Goal: Task Accomplishment & Management: Use online tool/utility

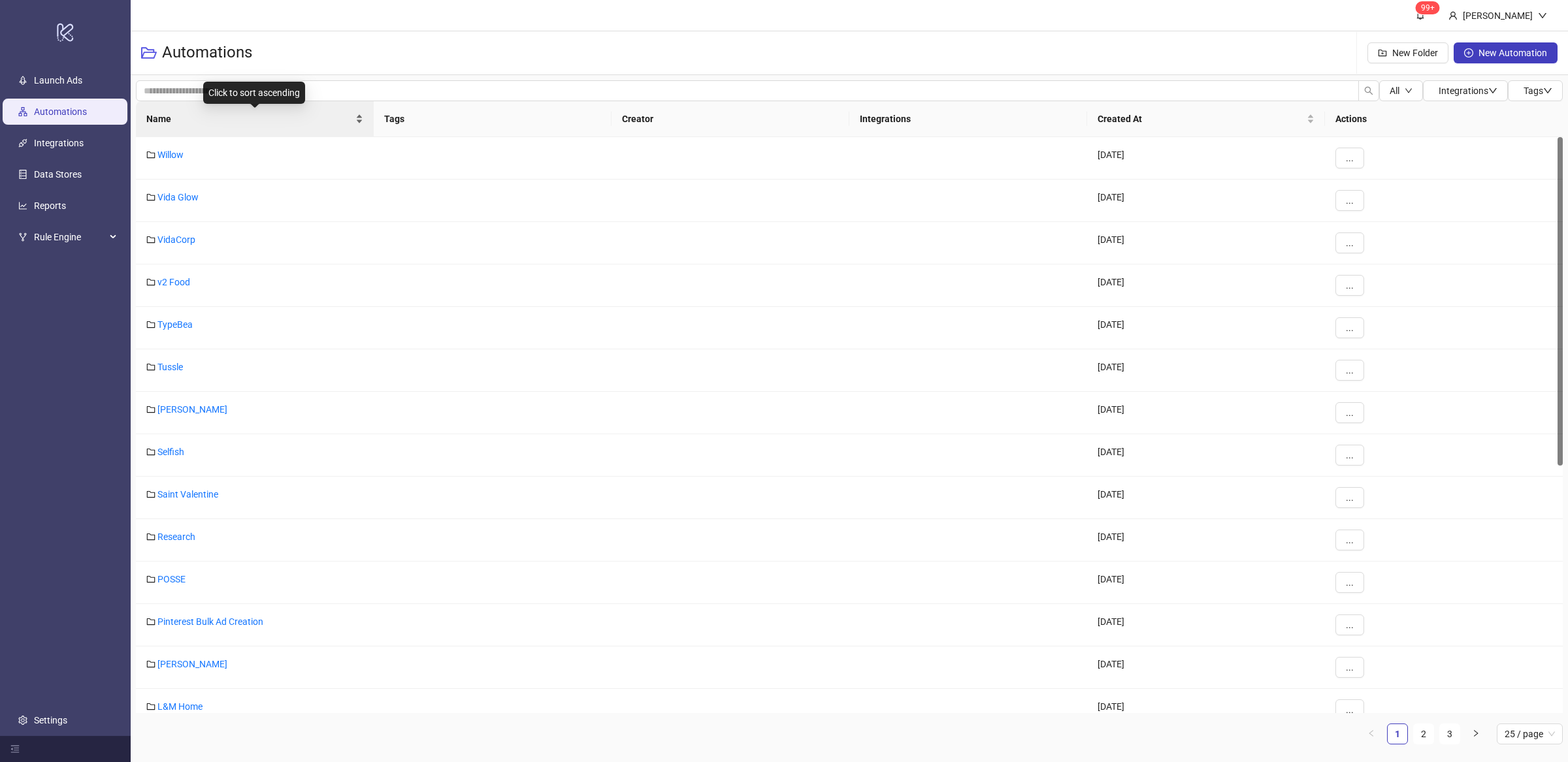
click at [358, 119] on div "Name" at bounding box center [254, 119] width 217 height 14
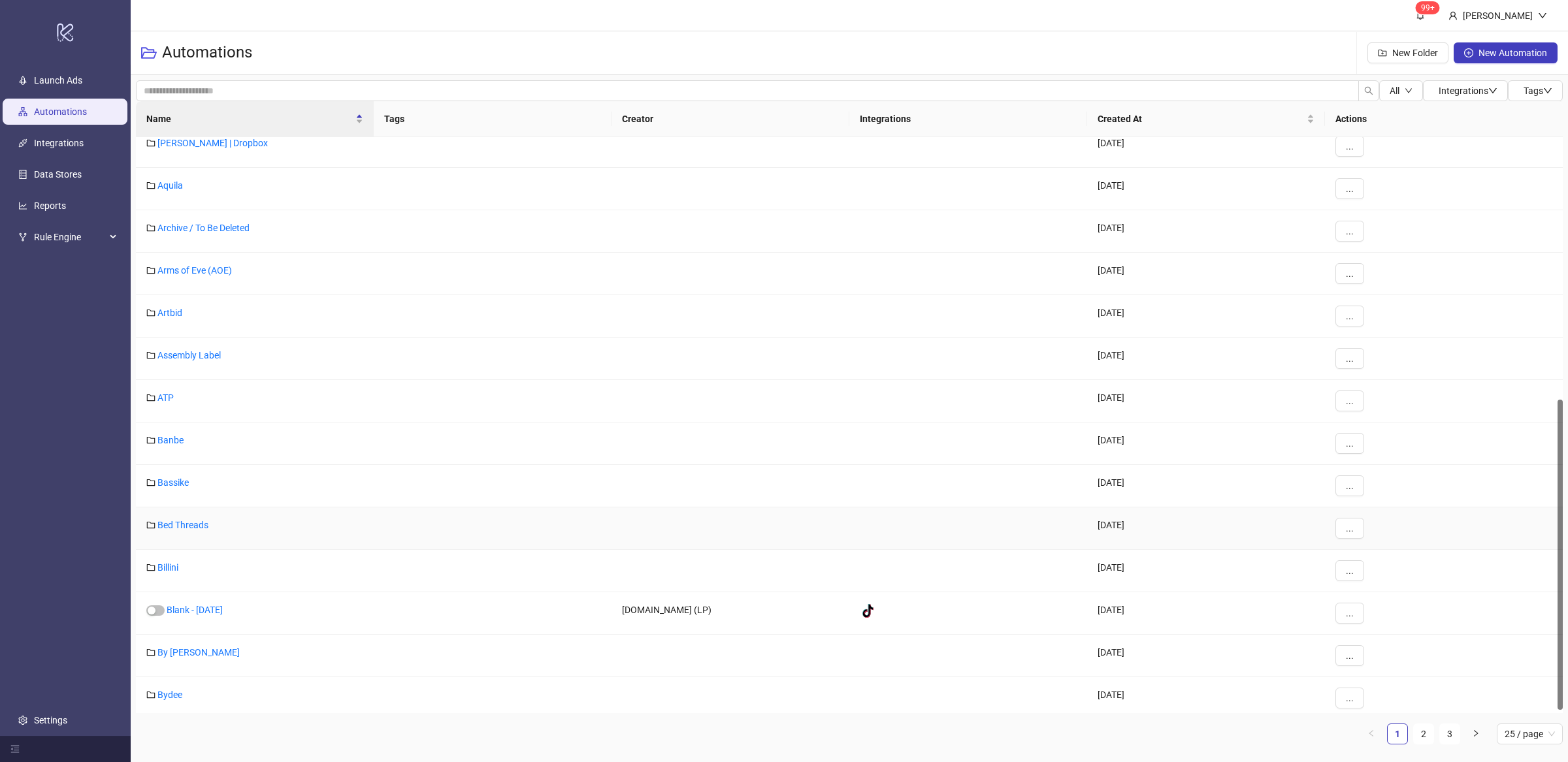
scroll to position [493, 0]
click at [194, 609] on link "By [PERSON_NAME]" at bounding box center [199, 646] width 83 height 10
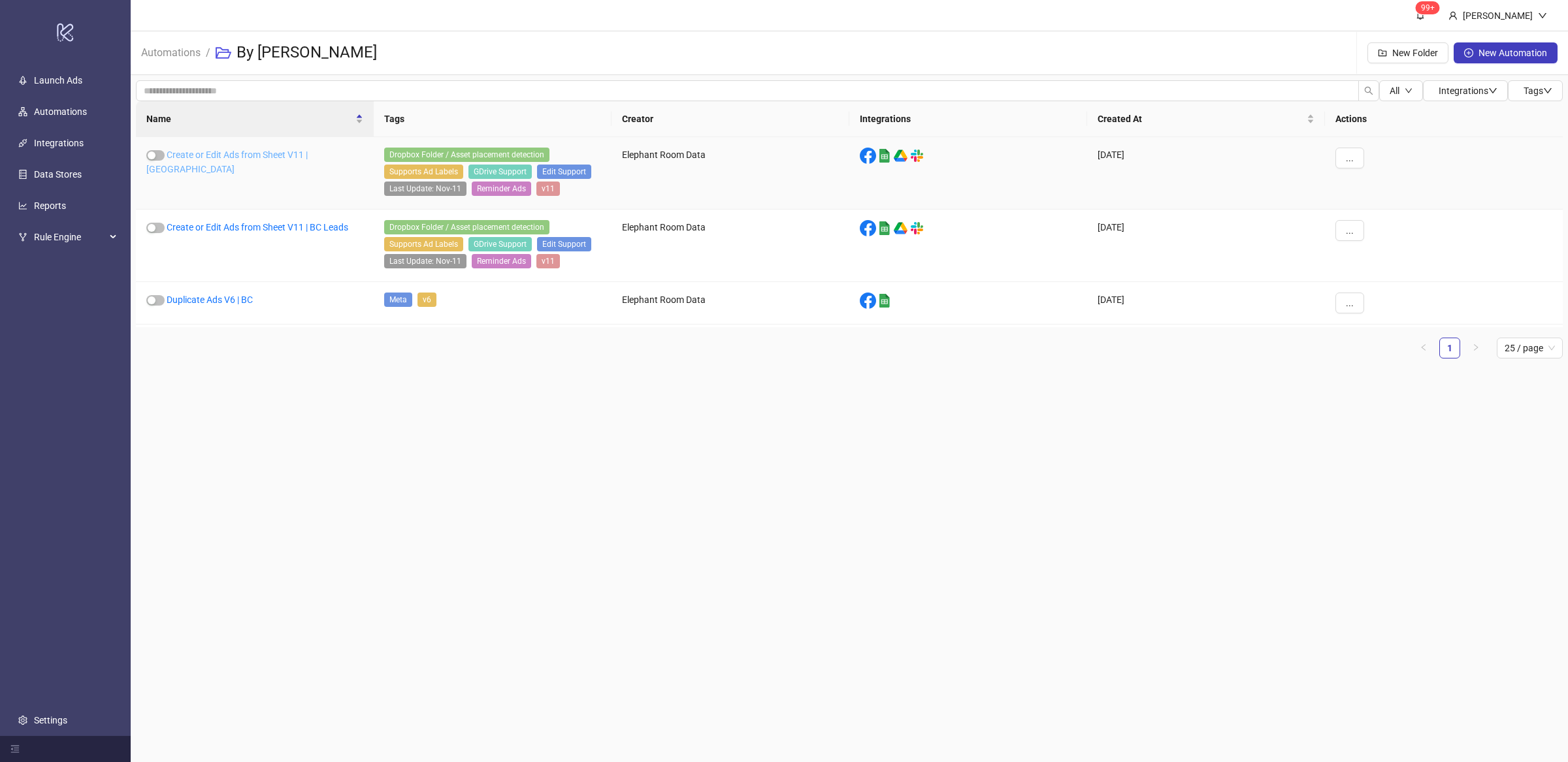
click at [292, 152] on link "Create or Edit Ads from Sheet V11 | [GEOGRAPHIC_DATA]" at bounding box center [226, 162] width 161 height 25
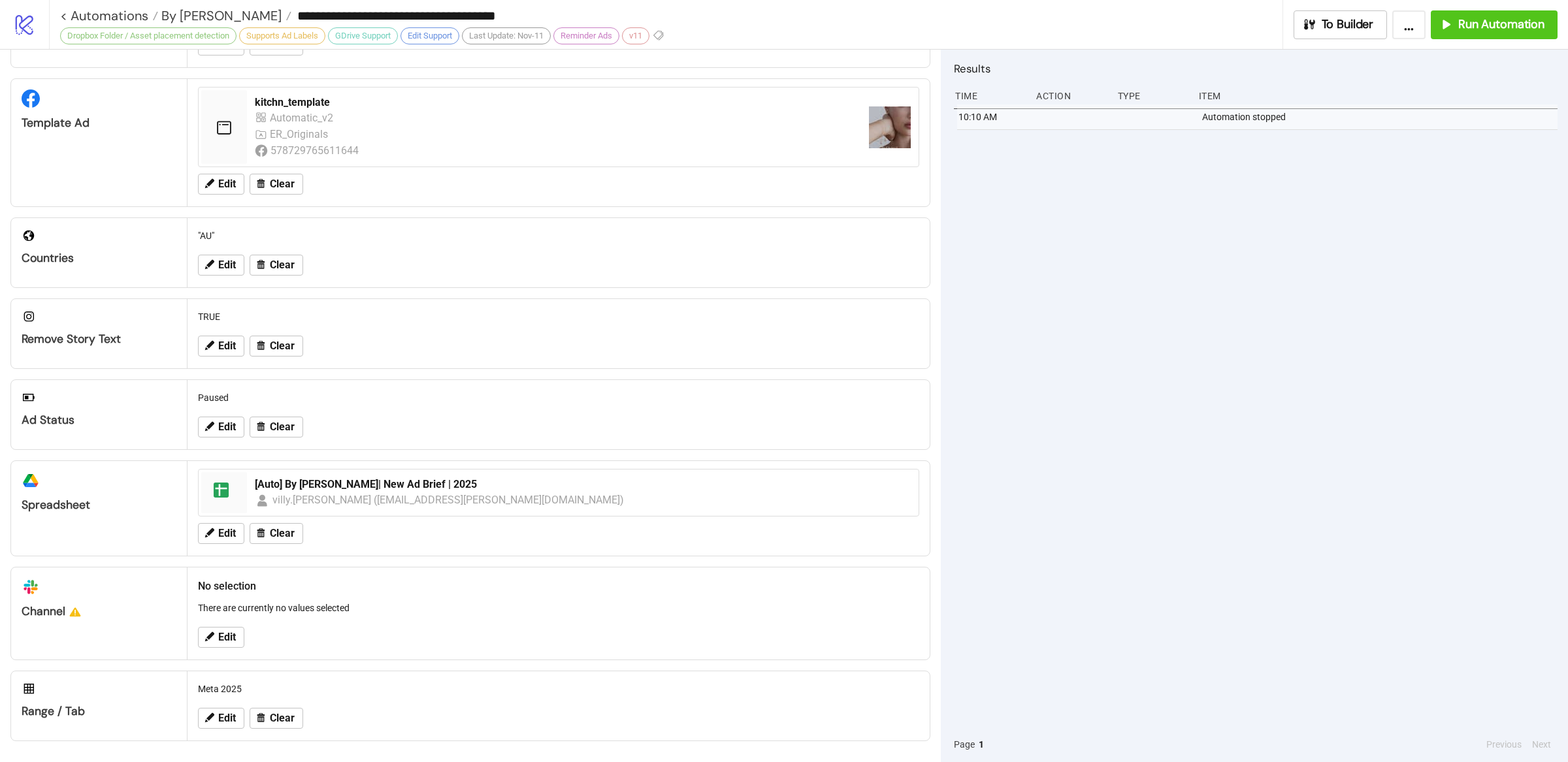
scroll to position [240, 0]
click at [1253, 24] on span "Run Automation" at bounding box center [1501, 24] width 86 height 15
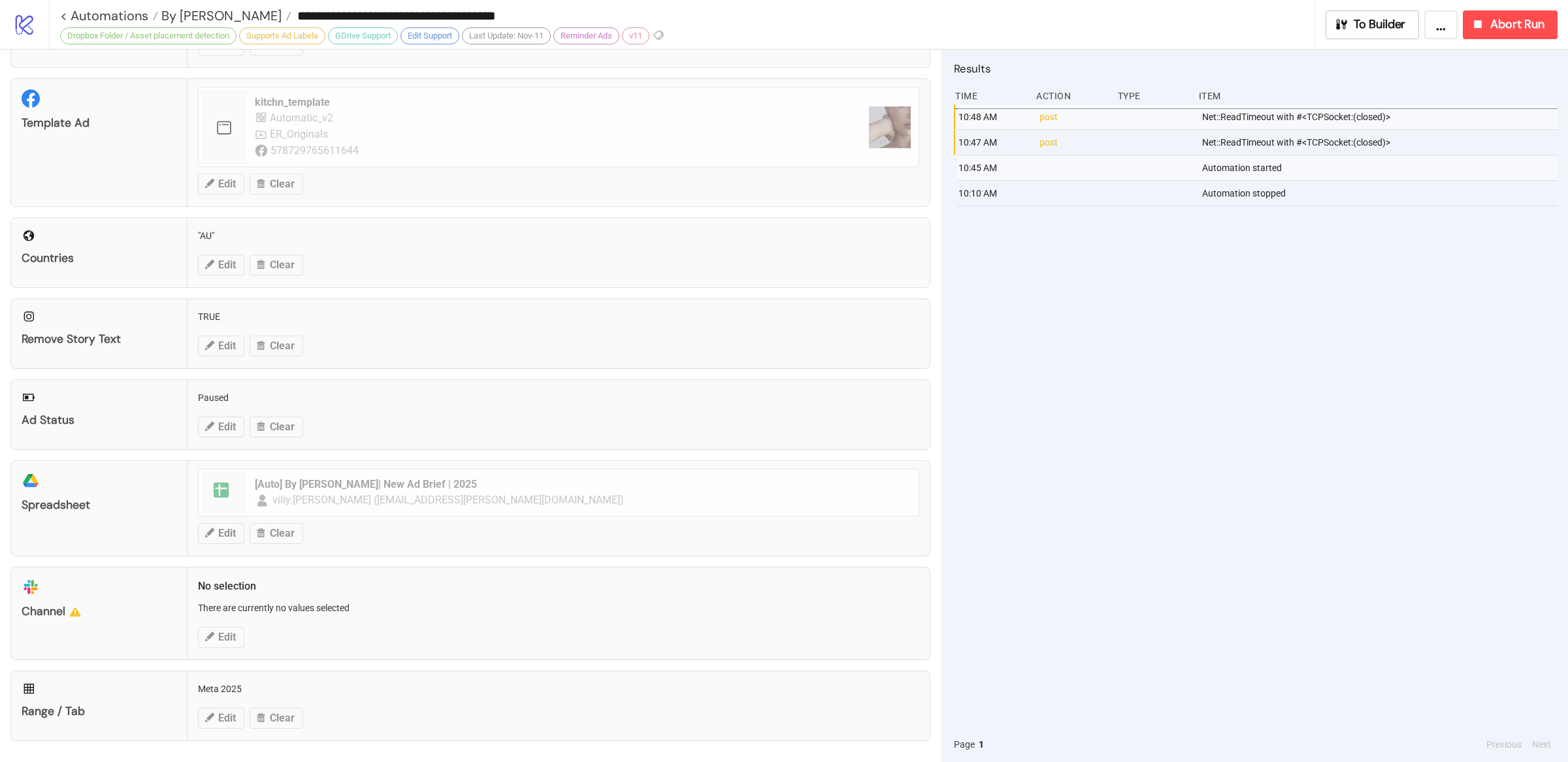
click at [1167, 341] on div "10:48 AM post Net::ReadTimeout with #<TCPSocket:(closed)> 10:47 AM post Net::Re…" at bounding box center [1255, 416] width 604 height 622
click at [1178, 349] on div "10:48 AM post Net::ReadTimeout with #<TCPSocket:(closed)> 10:47 AM post Net::Re…" at bounding box center [1255, 416] width 604 height 622
click at [1165, 346] on div "10:48 AM post Net::ReadTimeout with #<TCPSocket:(closed)> 10:47 AM post Net::Re…" at bounding box center [1255, 416] width 604 height 622
click at [1186, 364] on div "10:48 AM post Net::ReadTimeout with #<TCPSocket:(closed)> 10:47 AM post Net::Re…" at bounding box center [1255, 416] width 604 height 622
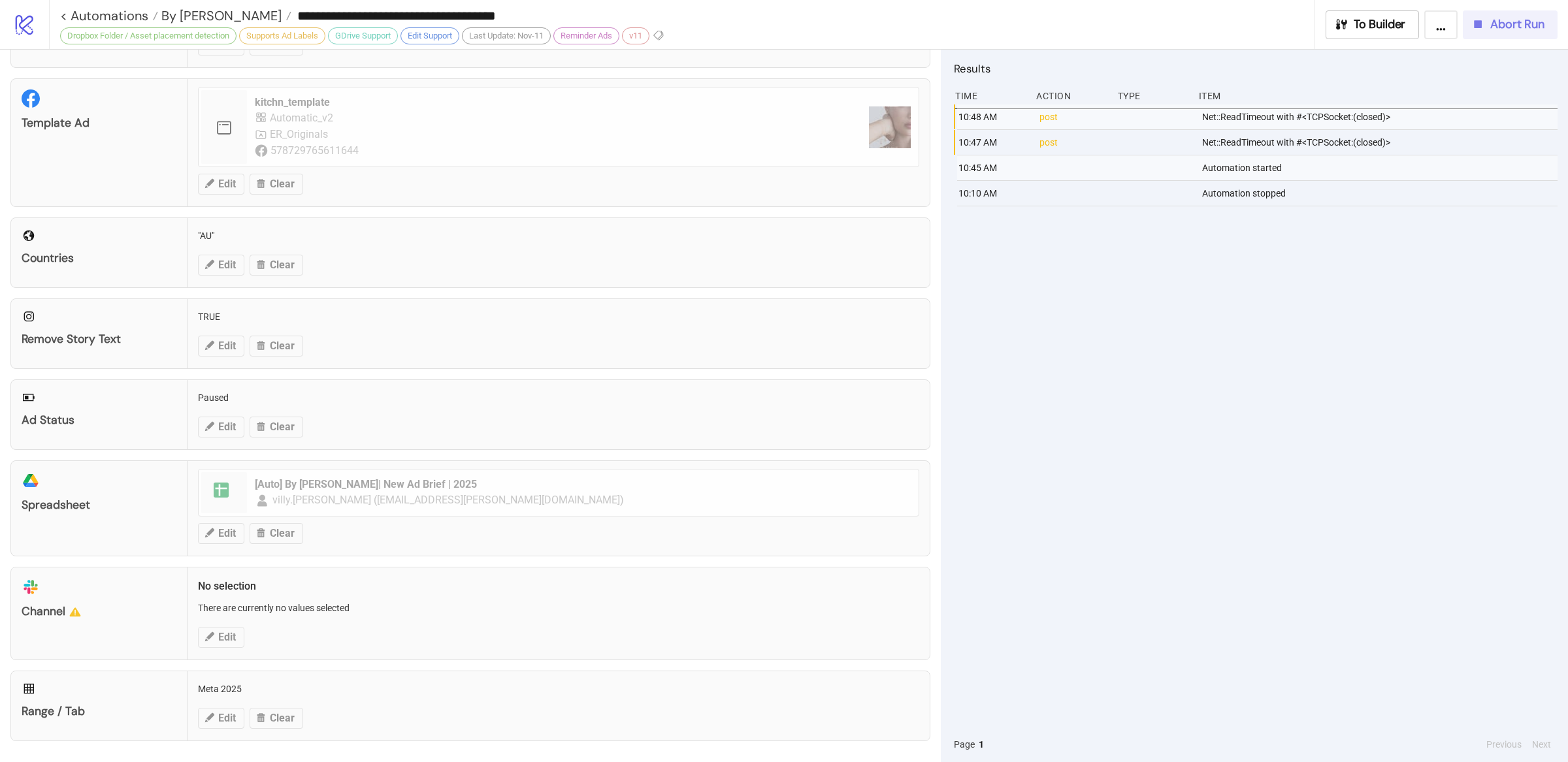
click at [1253, 32] on button "Abort Run" at bounding box center [1510, 24] width 94 height 29
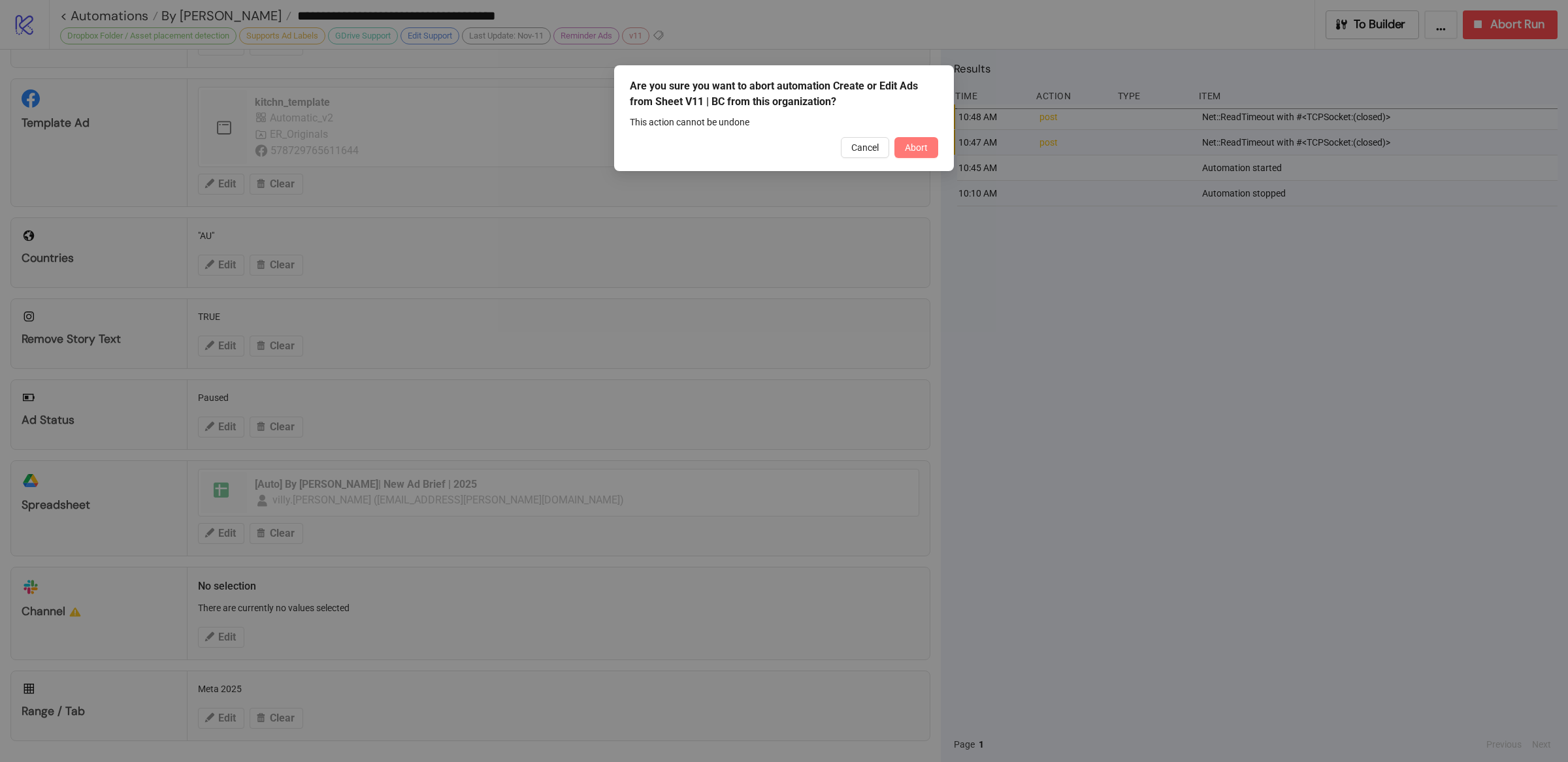
click at [920, 152] on span "Abort" at bounding box center [916, 147] width 23 height 10
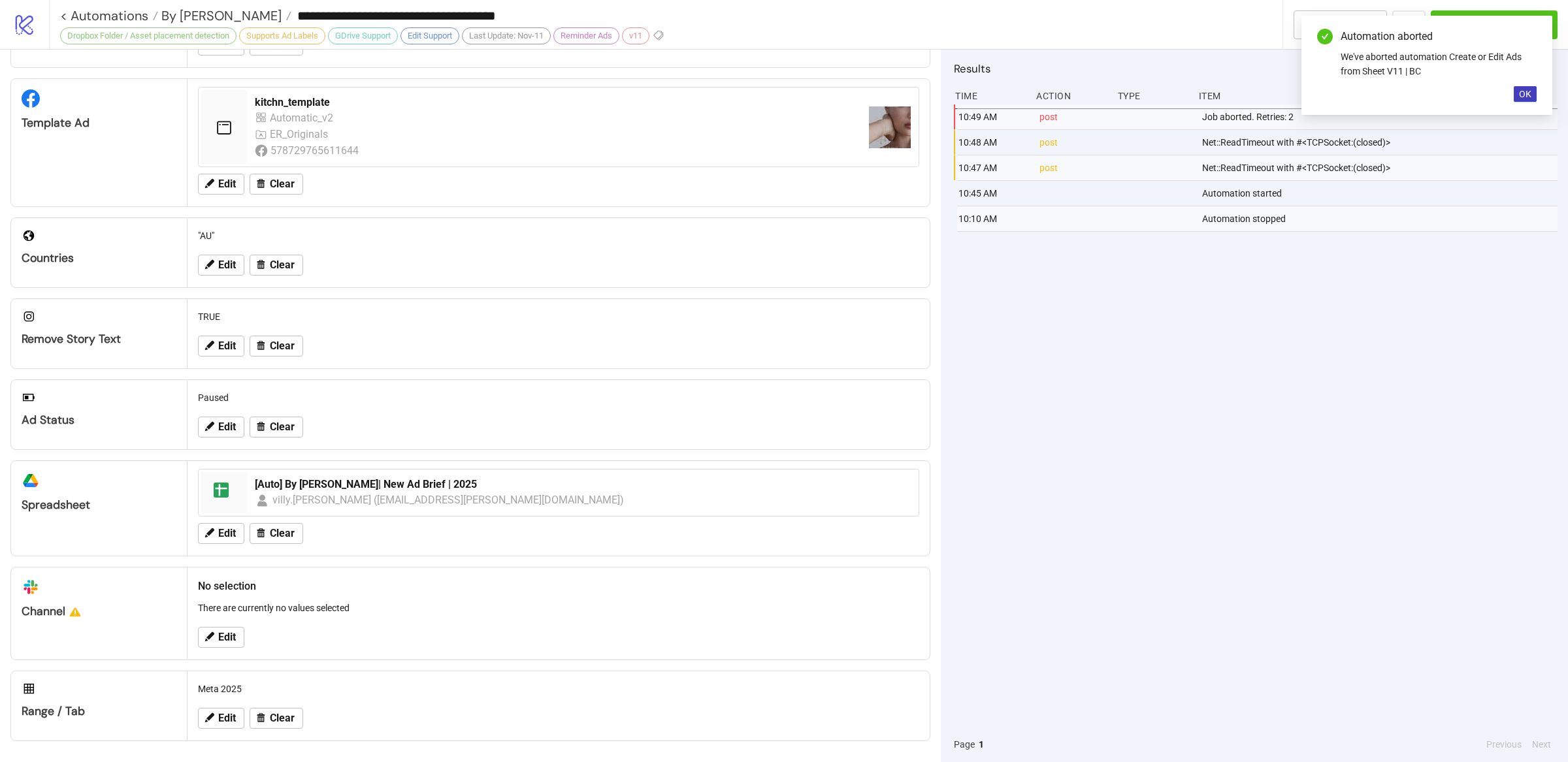
click at [1253, 373] on div "10:49 AM post Job aborted. Retries: 2 10:48 AM post Net::ReadTimeout with #<TCP…" at bounding box center [1255, 416] width 604 height 622
click at [1253, 94] on span "OK" at bounding box center [1525, 94] width 13 height 10
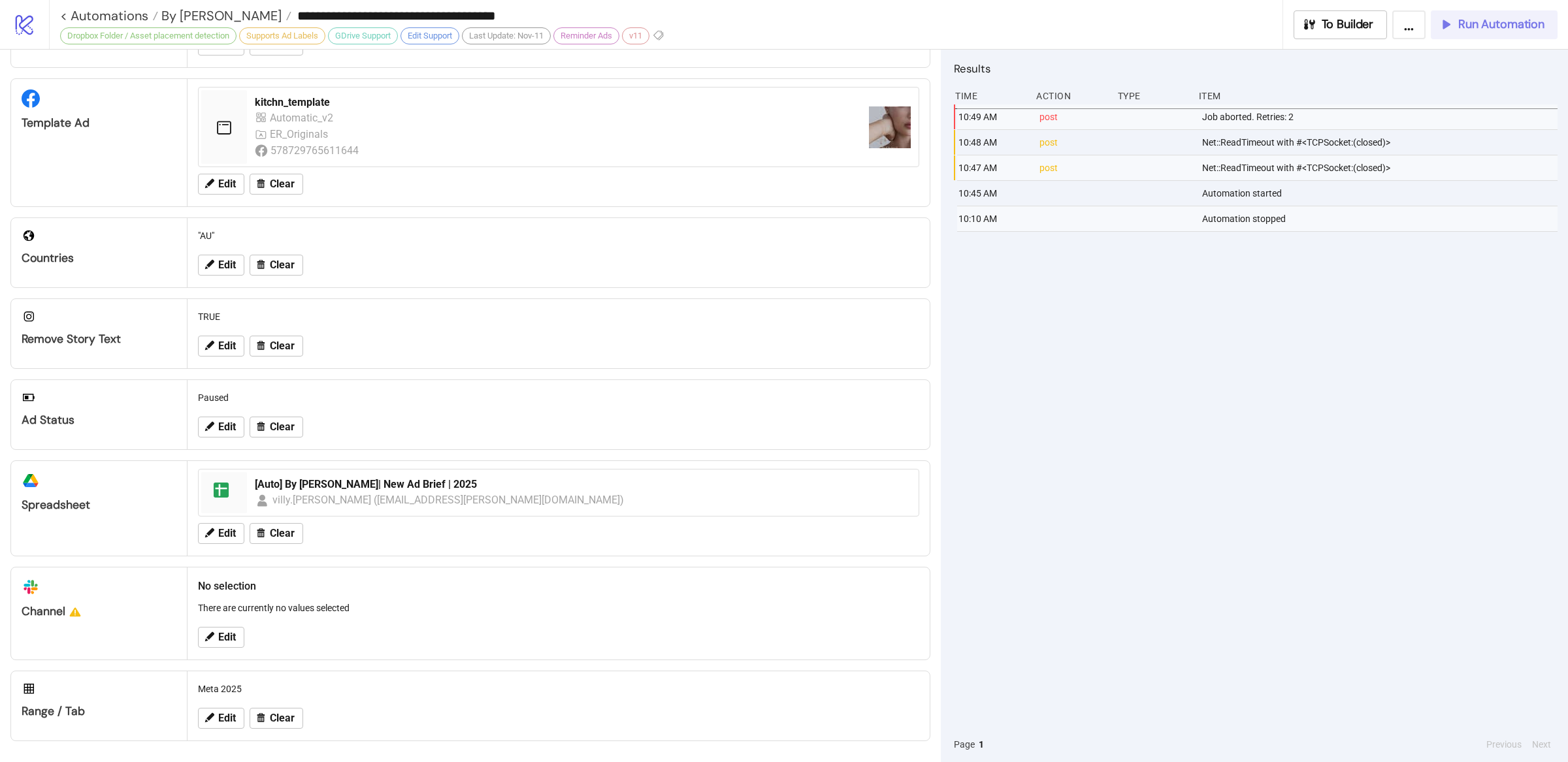
click at [1253, 26] on span "Run Automation" at bounding box center [1501, 24] width 86 height 15
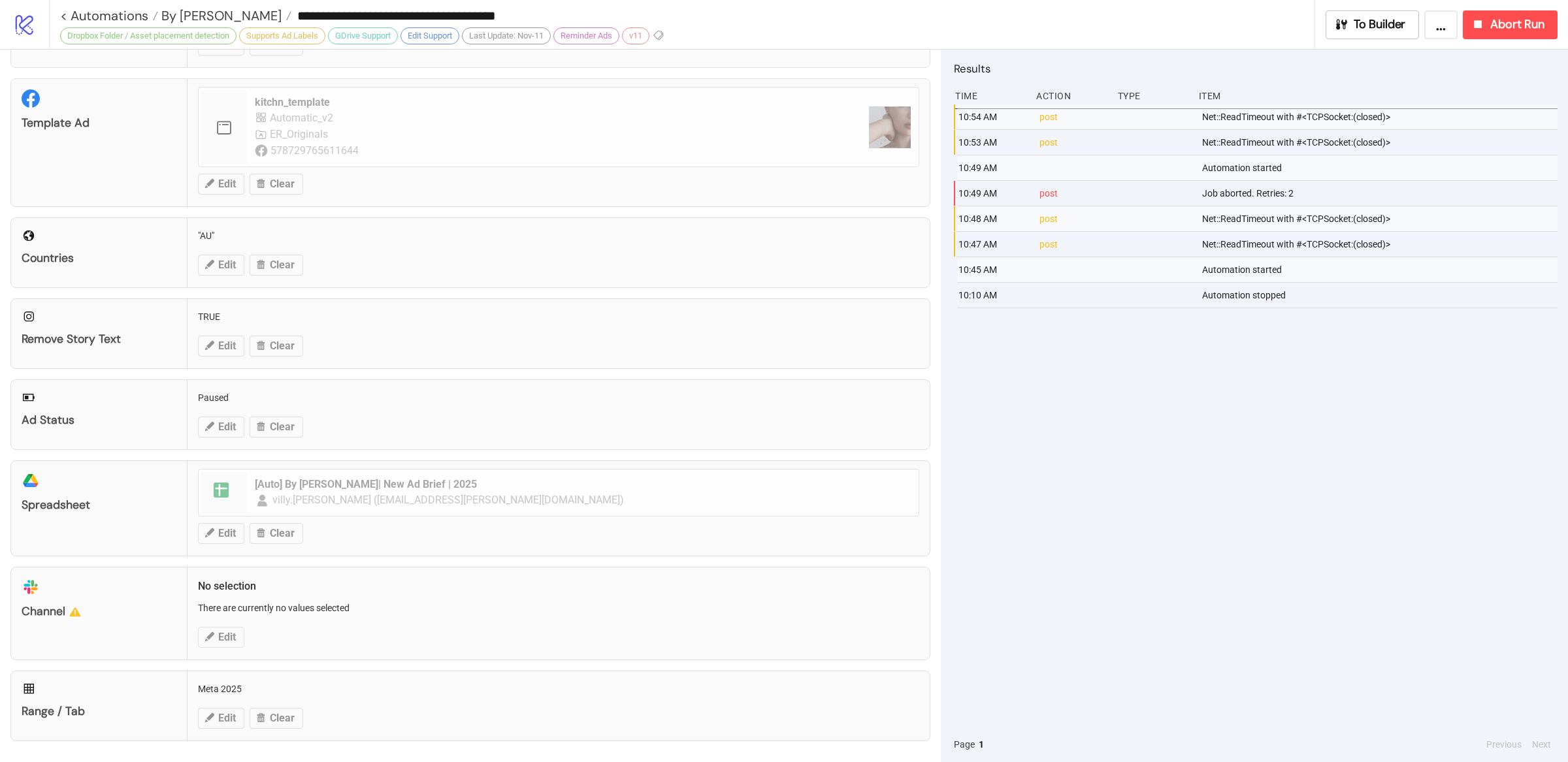
click at [1253, 402] on div "10:54 AM post Net::ReadTimeout with #<TCPSocket:(closed)> 10:53 AM post Net::Re…" at bounding box center [1255, 416] width 604 height 622
click at [1253, 31] on span "Abort Run" at bounding box center [1517, 24] width 55 height 15
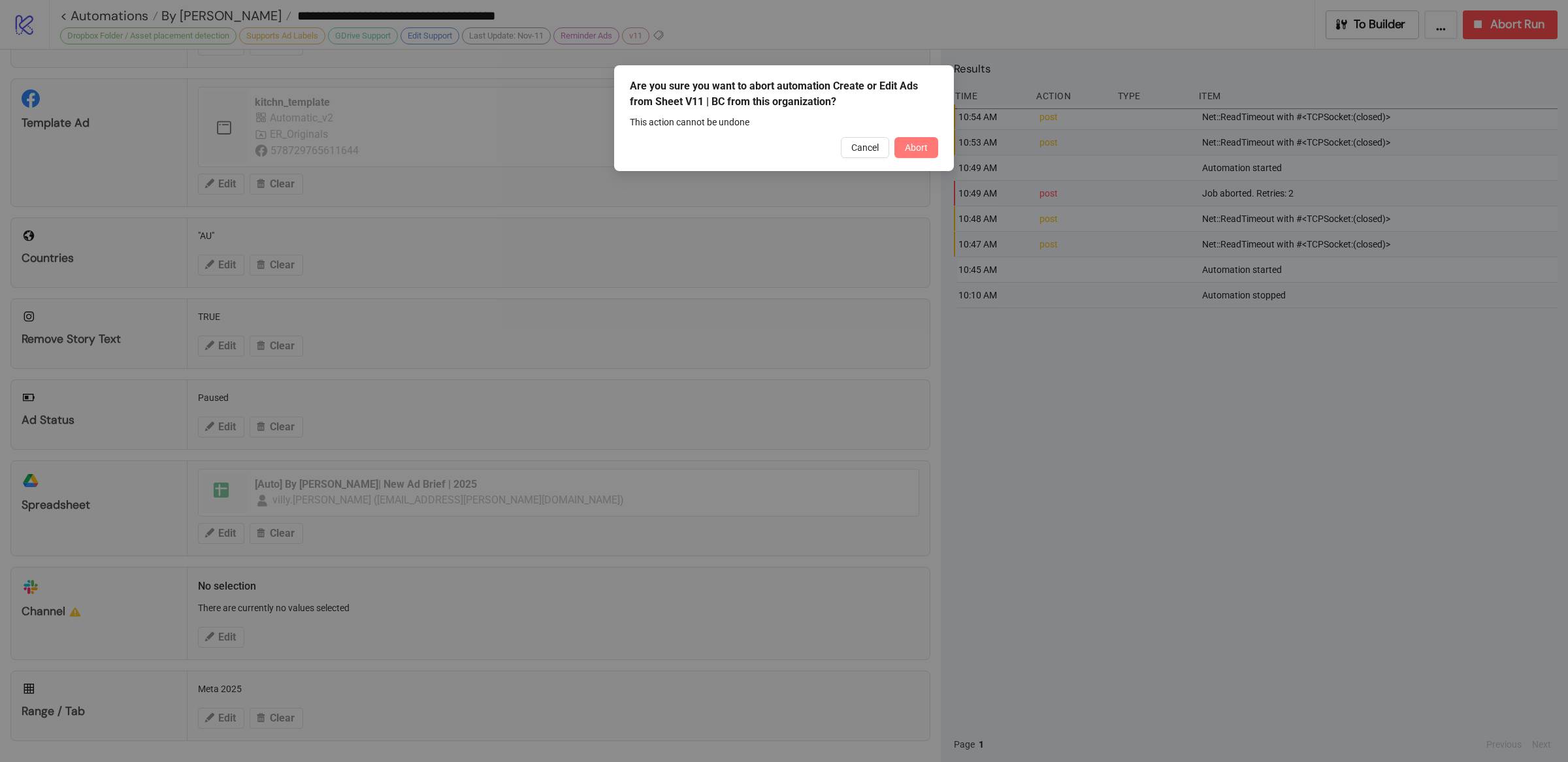
click at [909, 147] on span "Abort" at bounding box center [916, 147] width 23 height 10
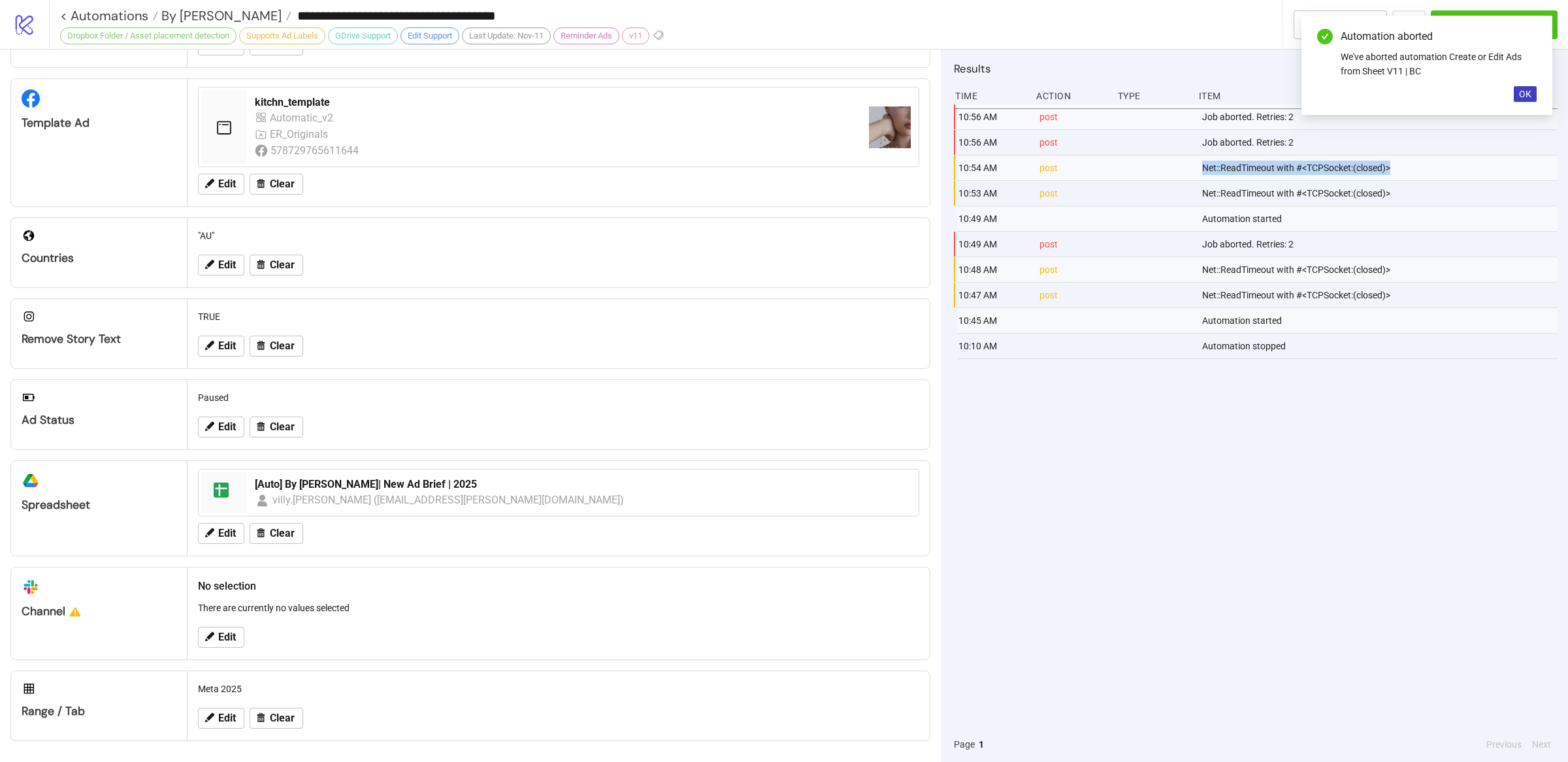
drag, startPoint x: 1390, startPoint y: 165, endPoint x: 1202, endPoint y: 169, distance: 188.0
click at [1202, 169] on div "Net::ReadTimeout with #<TCPSocket:(closed)>" at bounding box center [1381, 168] width 360 height 25
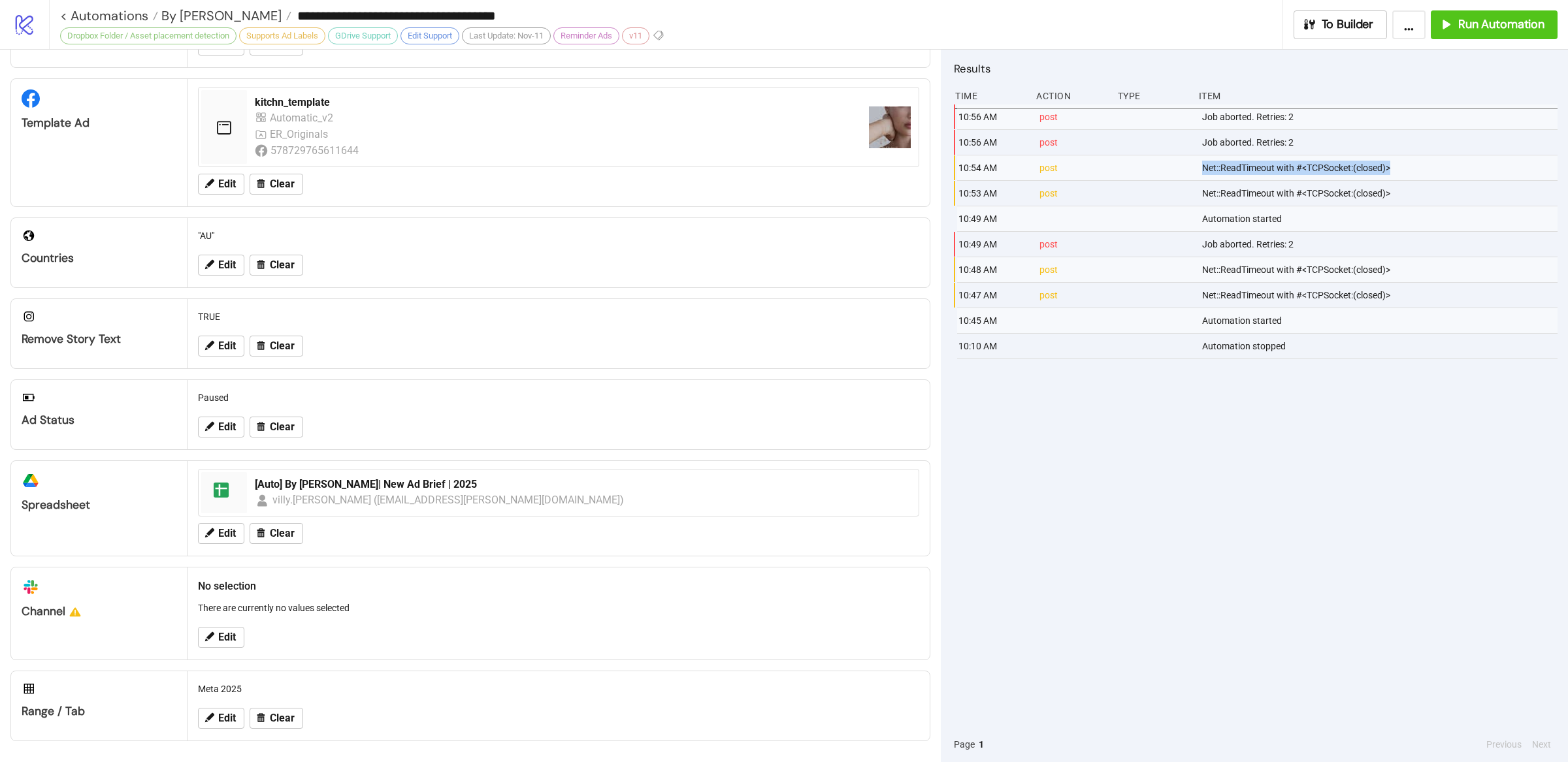
copy div "Net::ReadTimeout with #<TCPSocket:(closed)>"
click at [1123, 542] on div "10:56 AM post Job aborted. Retries: 2 10:56 AM post Job aborted. Retries: 2 10:…" at bounding box center [1255, 416] width 604 height 622
click at [1133, 542] on div "10:56 AM post Job aborted. Retries: 2 10:56 AM post Job aborted. Retries: 2 10:…" at bounding box center [1255, 416] width 604 height 622
click at [1213, 177] on div "Net::ReadTimeout with #<TCPSocket:(closed)>" at bounding box center [1381, 168] width 360 height 25
click at [1253, 170] on div "Net::ReadTimeout with #<TCPSocket:(closed)>" at bounding box center [1381, 168] width 360 height 25
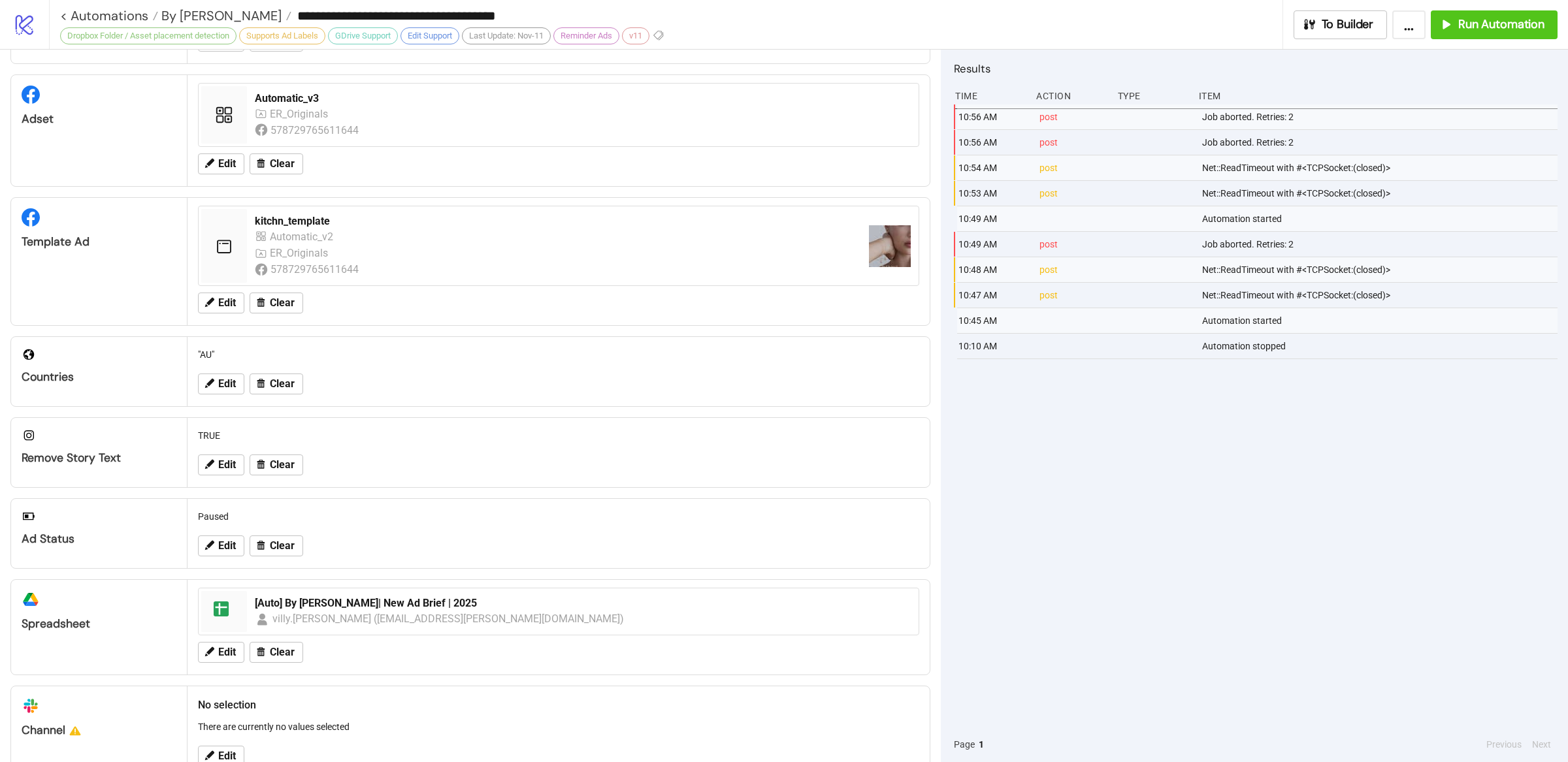
scroll to position [113, 0]
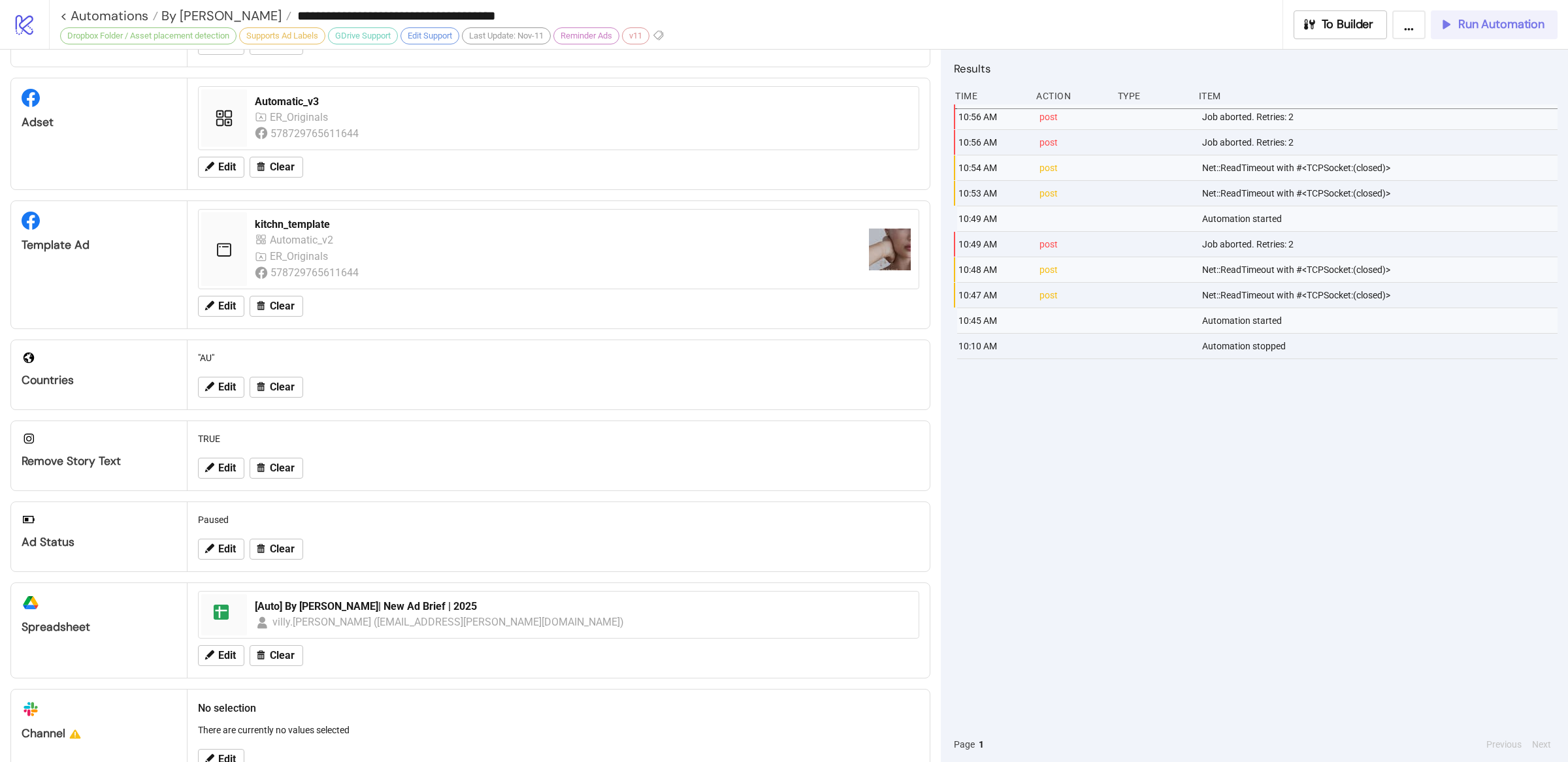
click at [1253, 18] on span "Run Automation" at bounding box center [1501, 24] width 86 height 15
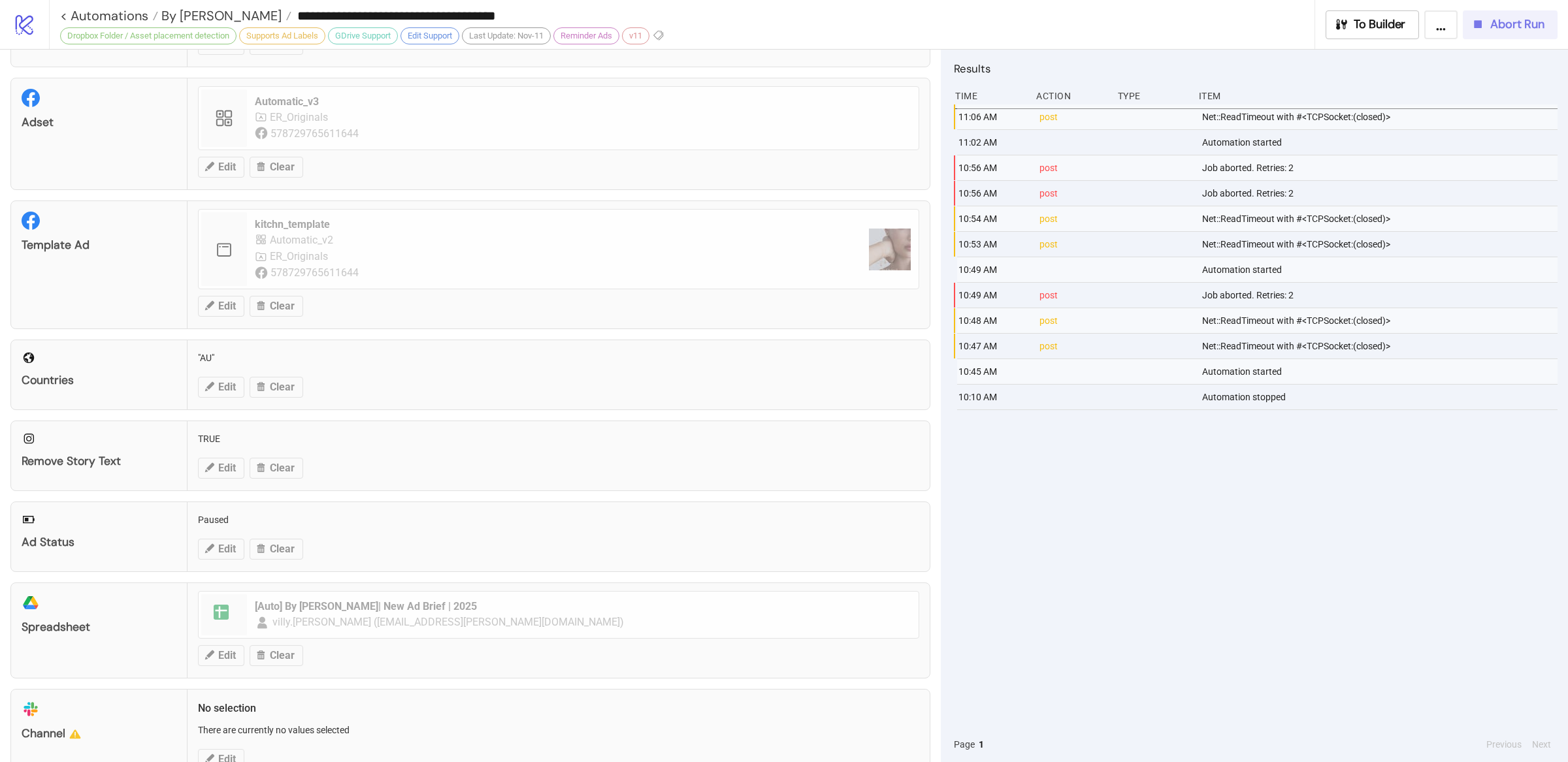
click at [1253, 28] on span "Abort Run" at bounding box center [1517, 24] width 55 height 15
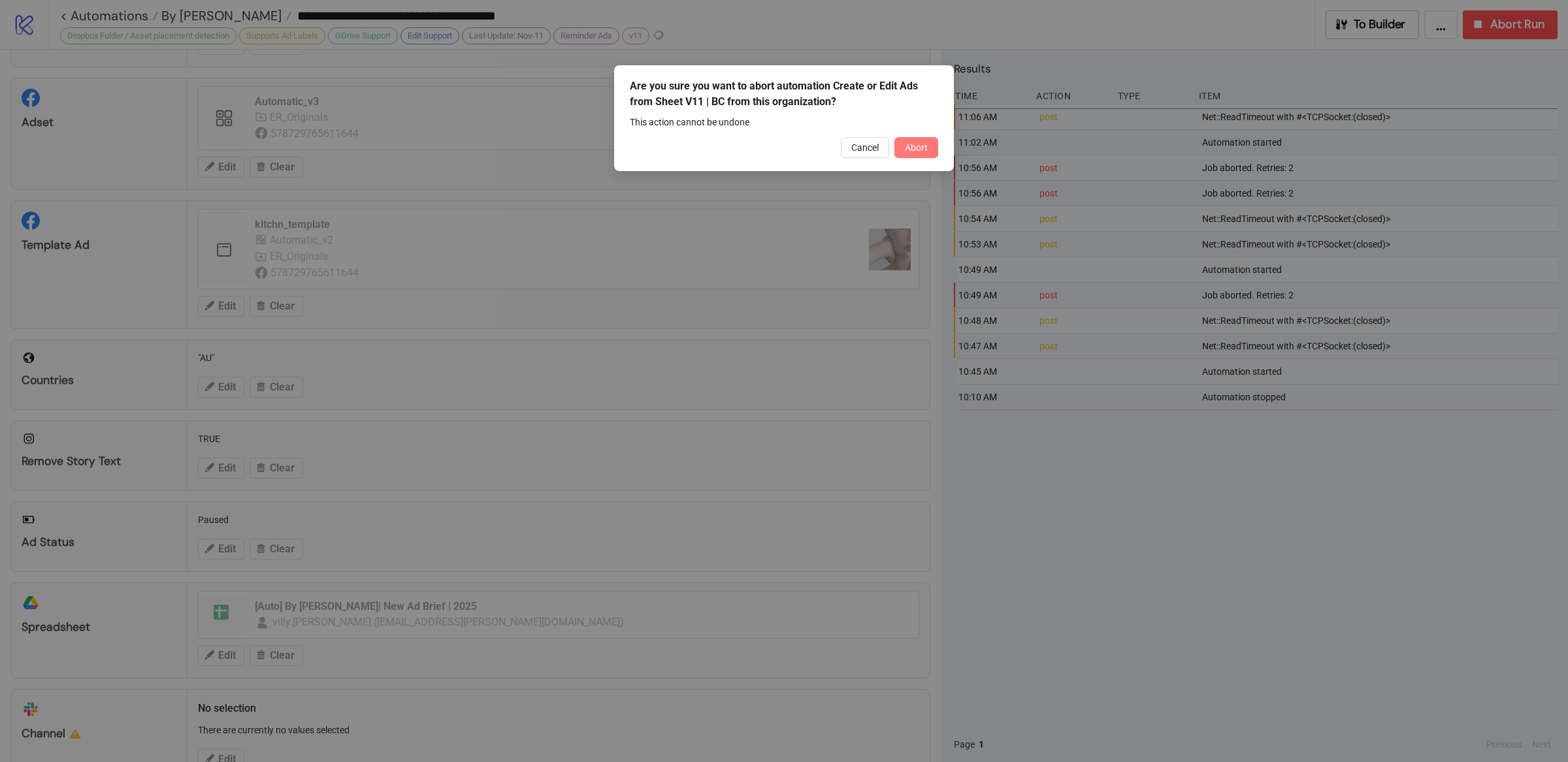
click at [906, 148] on span "Abort" at bounding box center [916, 147] width 23 height 10
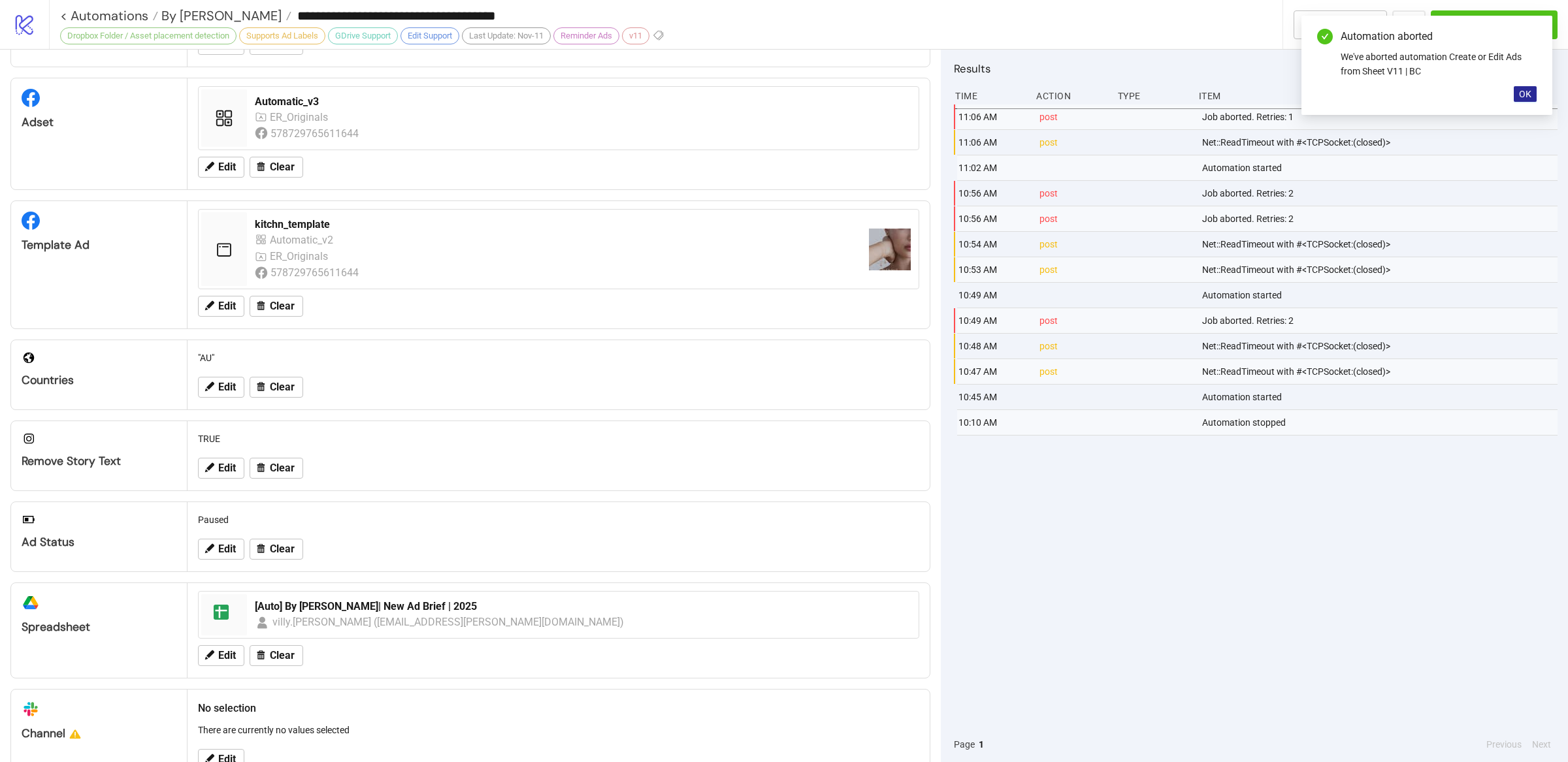
click at [1253, 97] on span "OK" at bounding box center [1525, 94] width 13 height 10
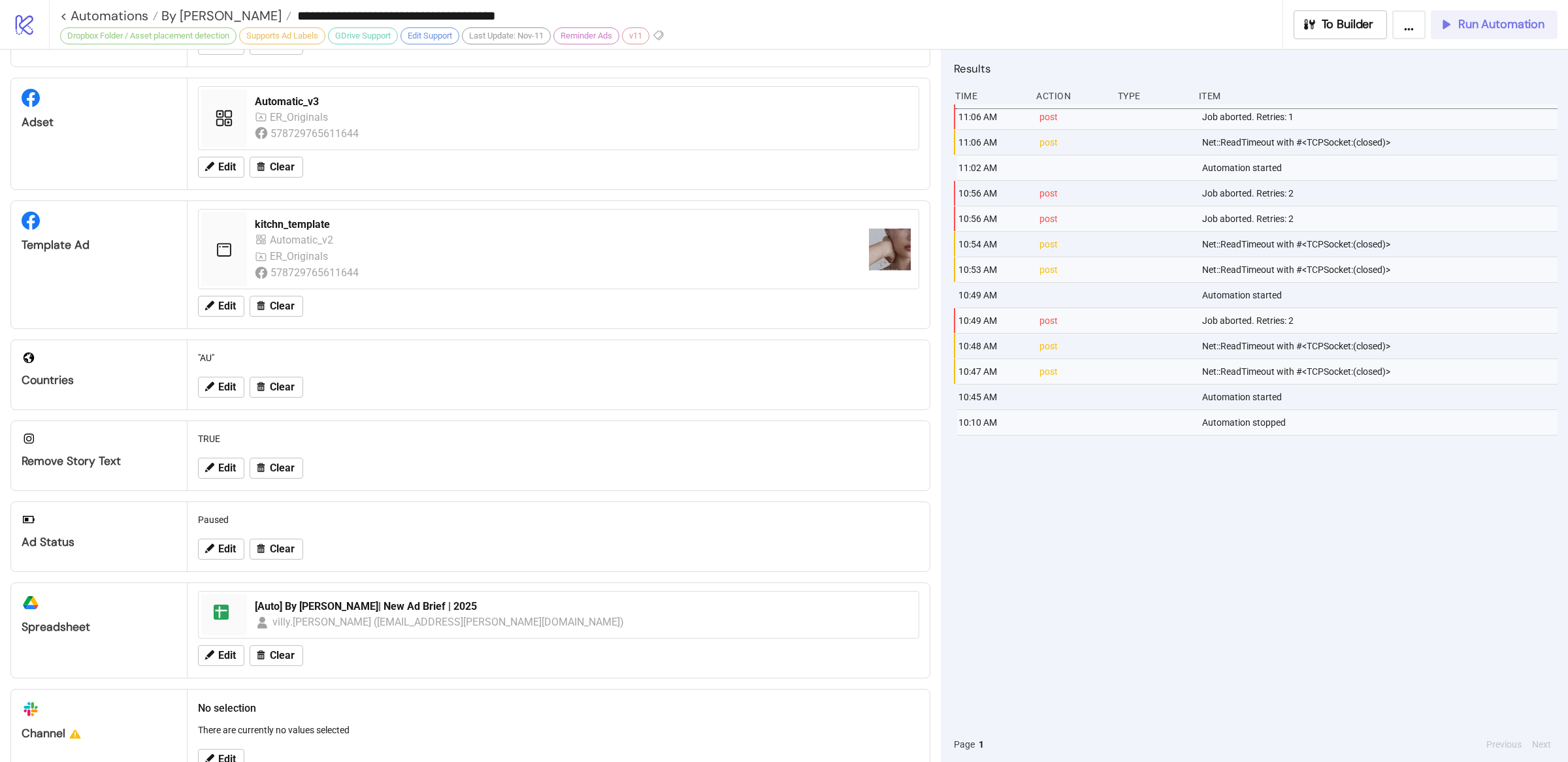
click at [1253, 30] on span "Run Automation" at bounding box center [1501, 24] width 86 height 15
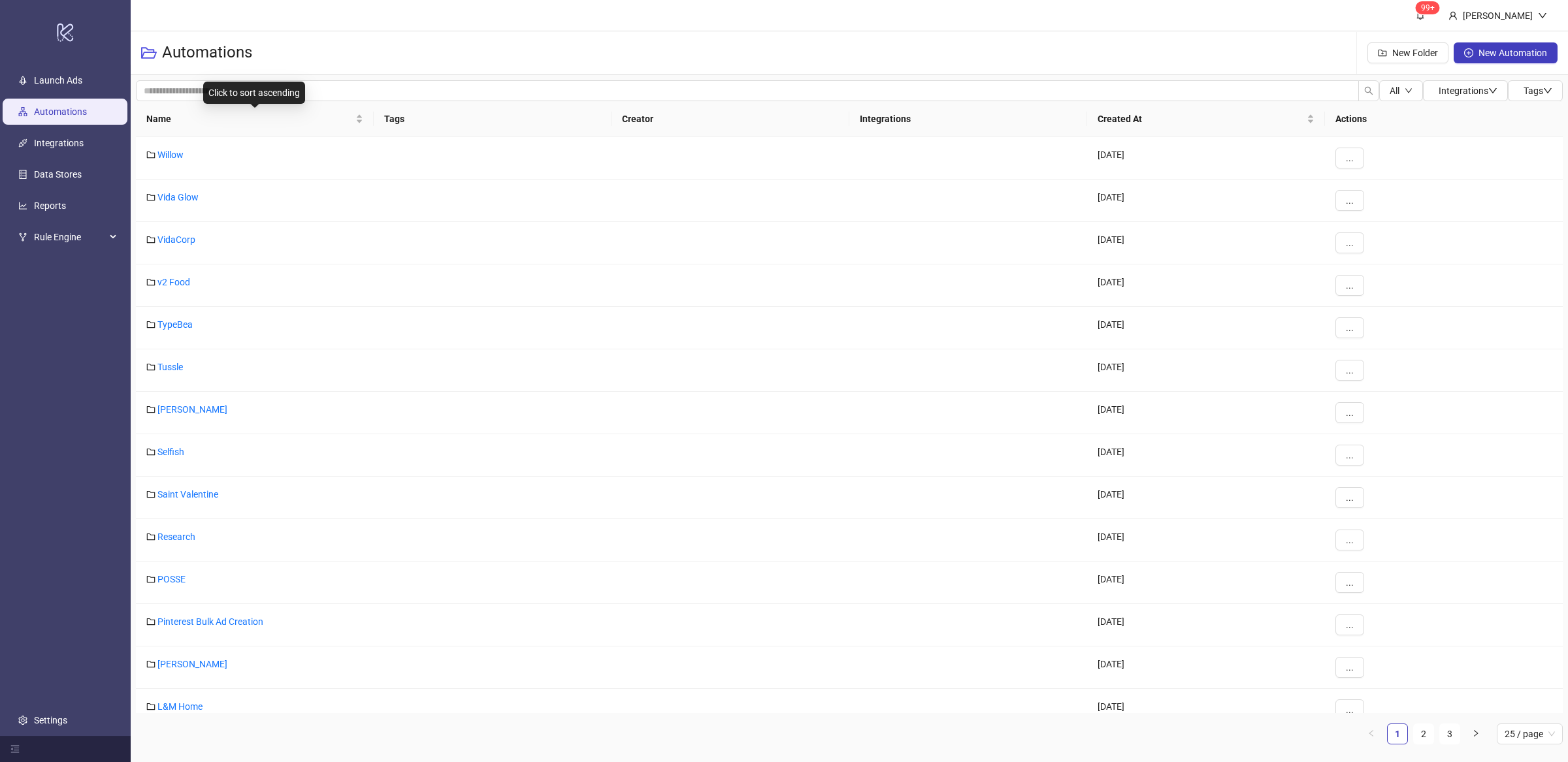
click at [358, 125] on div "Name" at bounding box center [254, 119] width 217 height 14
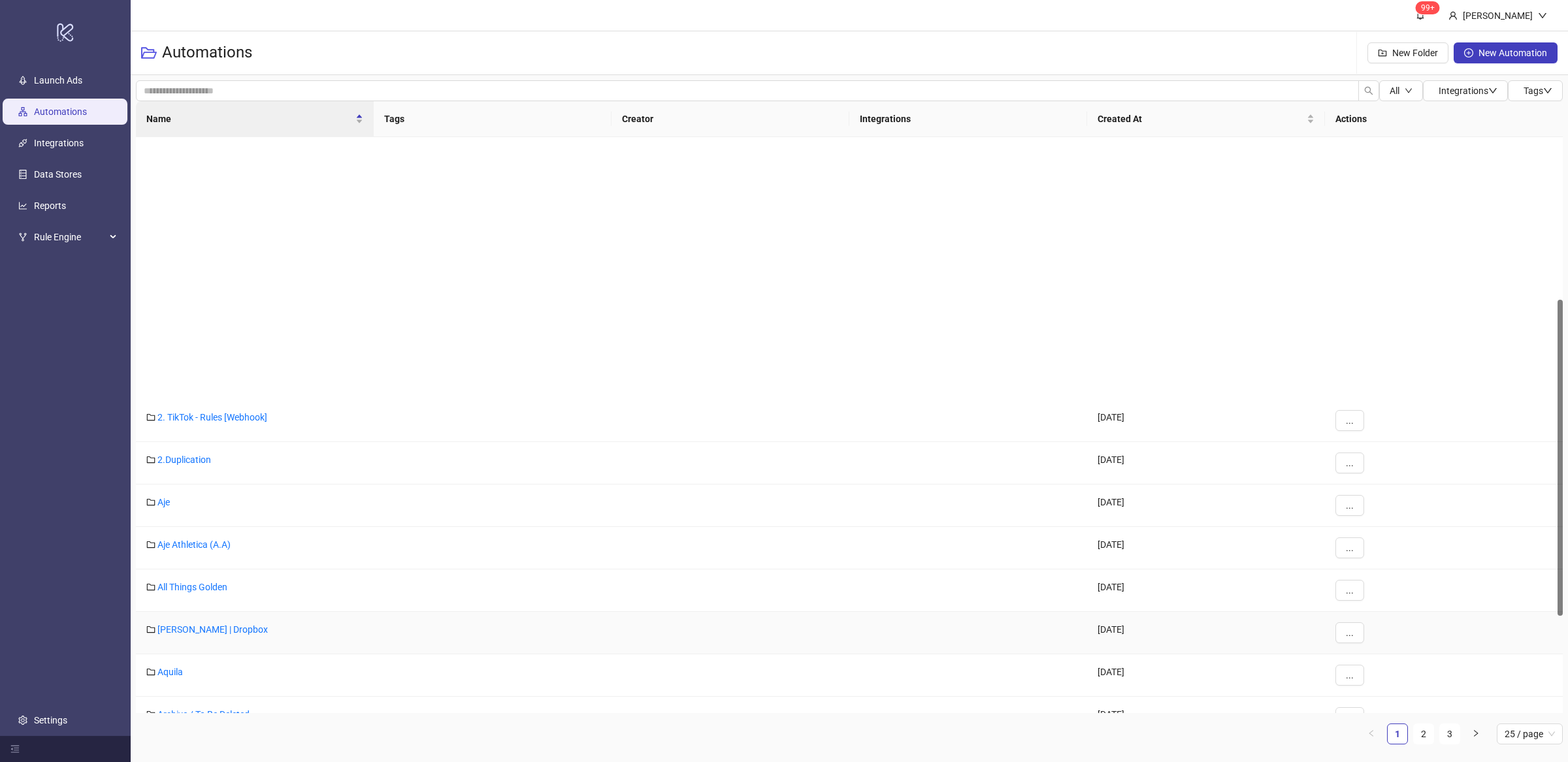
scroll to position [493, 0]
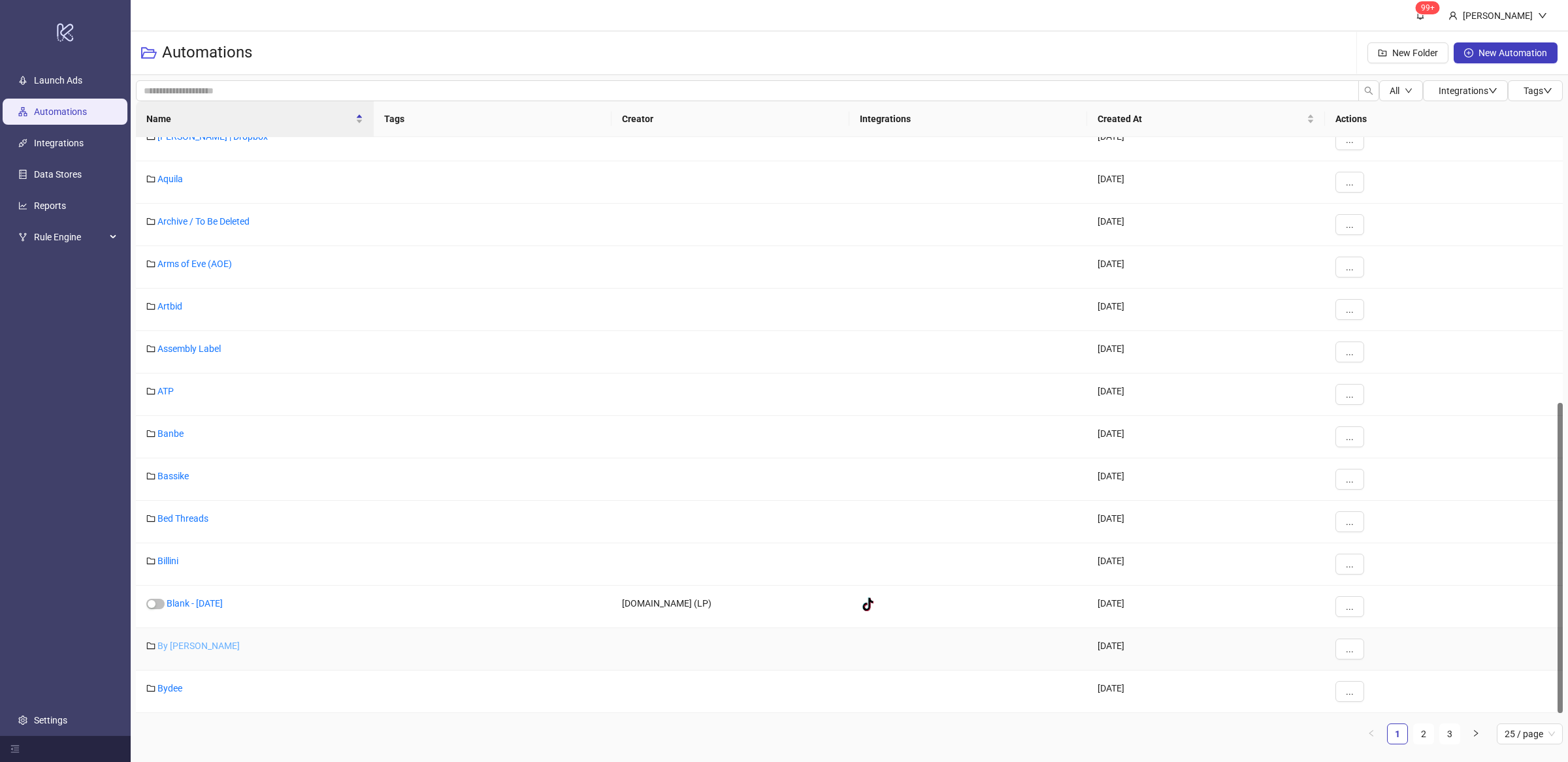
click at [184, 651] on link "By [PERSON_NAME]" at bounding box center [199, 646] width 83 height 10
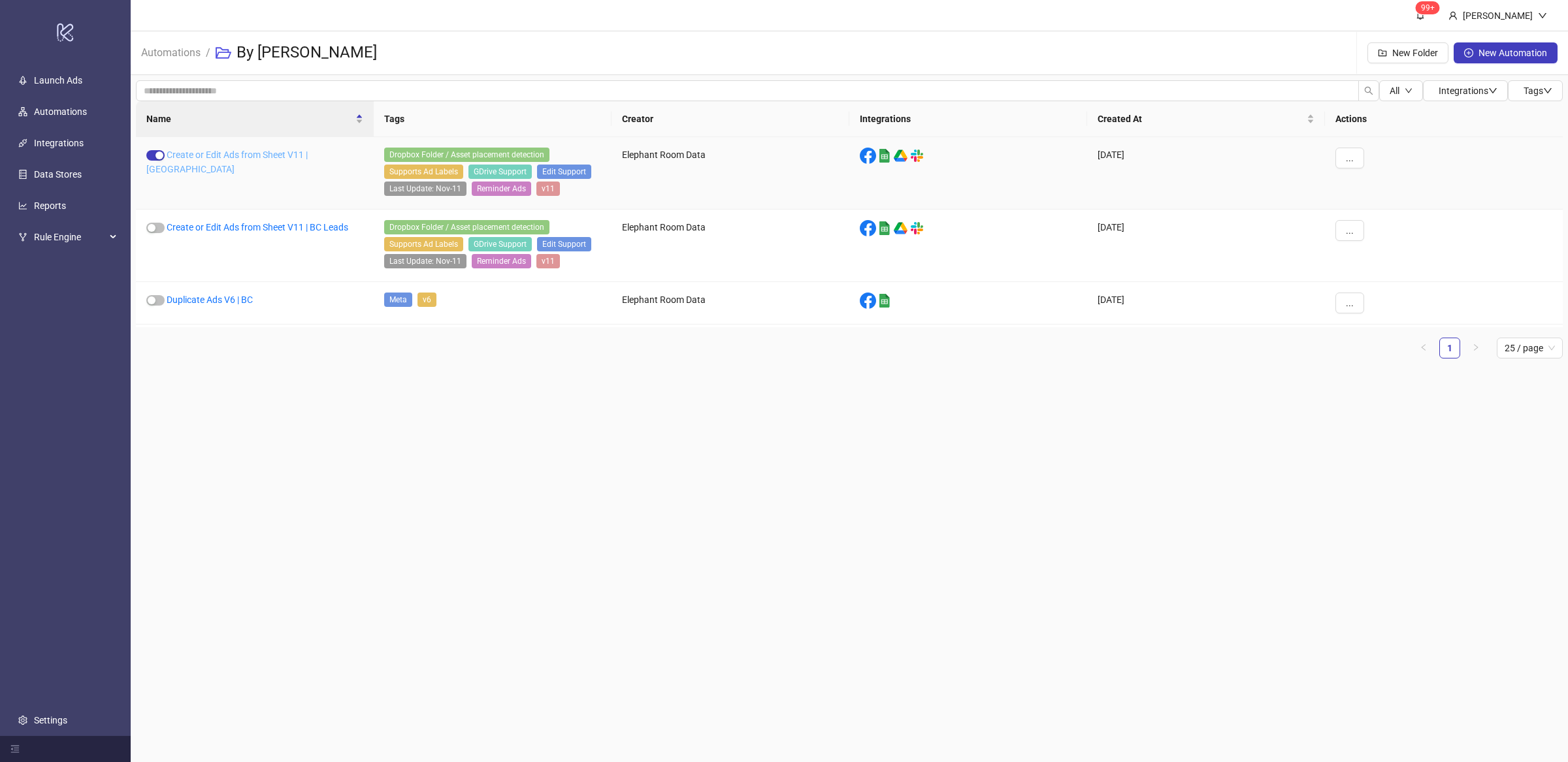
click at [277, 154] on link "Create or Edit Ads from Sheet V11 | [GEOGRAPHIC_DATA]" at bounding box center [226, 162] width 161 height 25
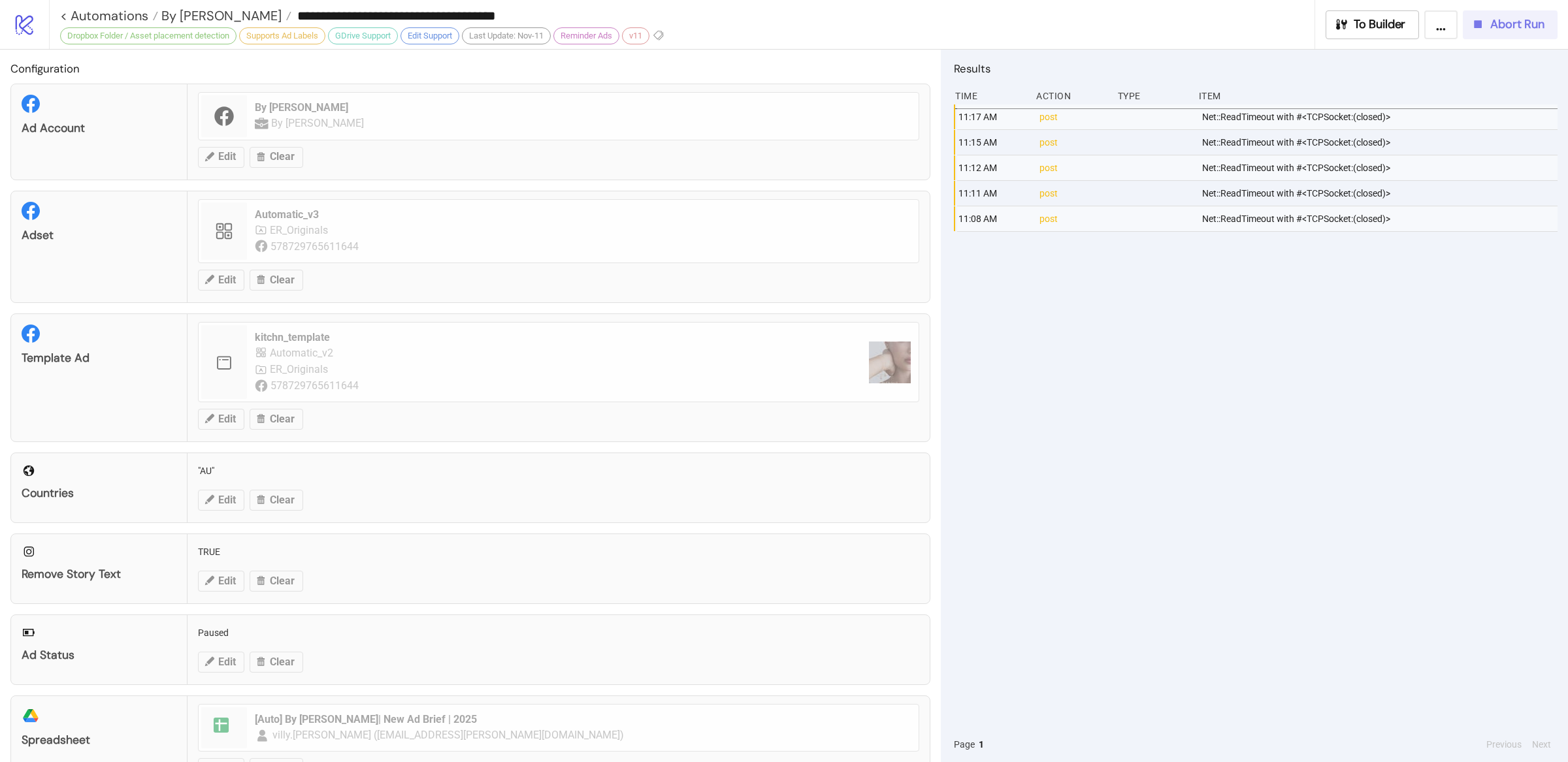
click at [1496, 34] on button "Abort Run" at bounding box center [1510, 24] width 94 height 29
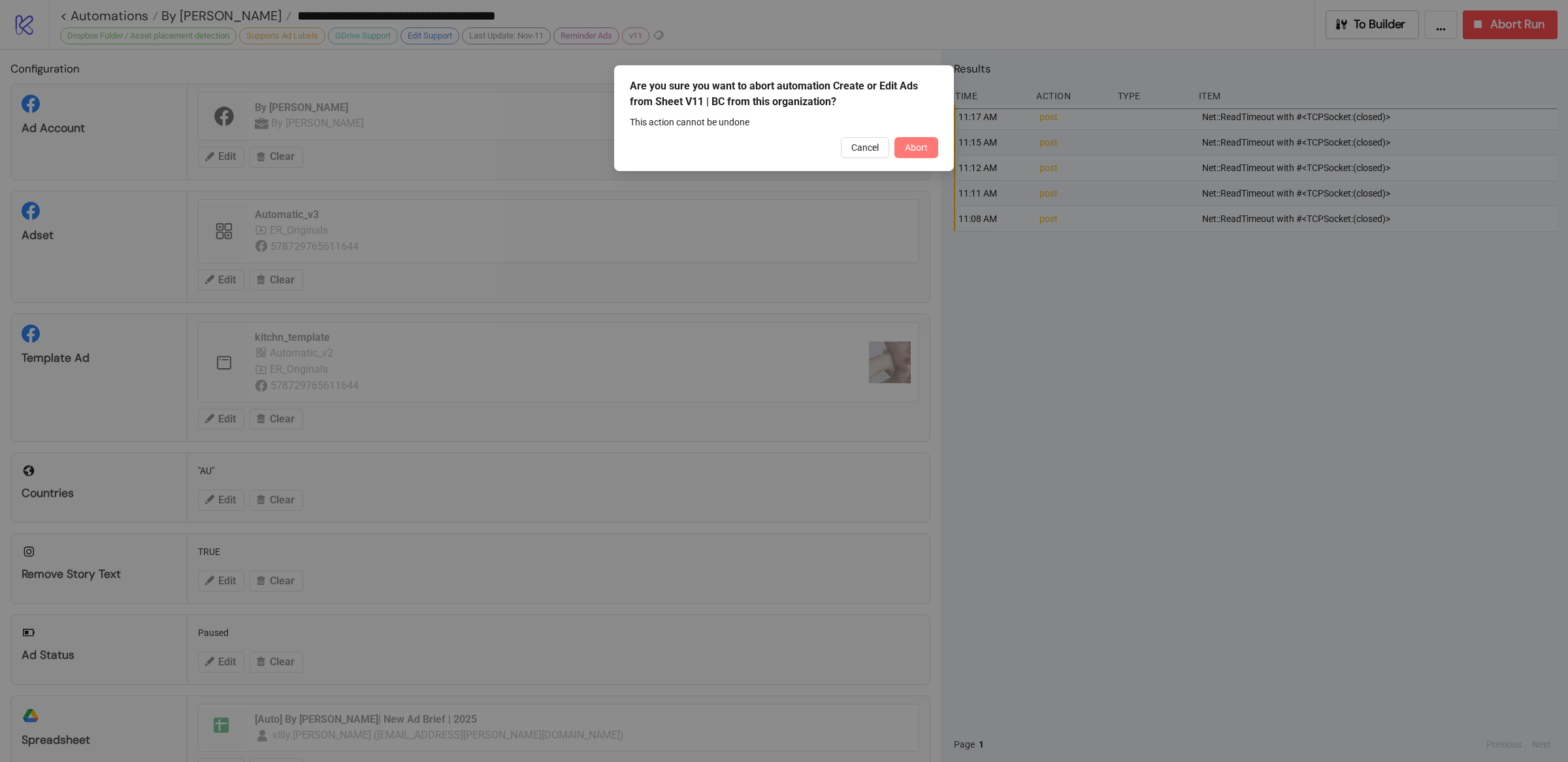
click at [916, 147] on span "Abort" at bounding box center [916, 147] width 23 height 10
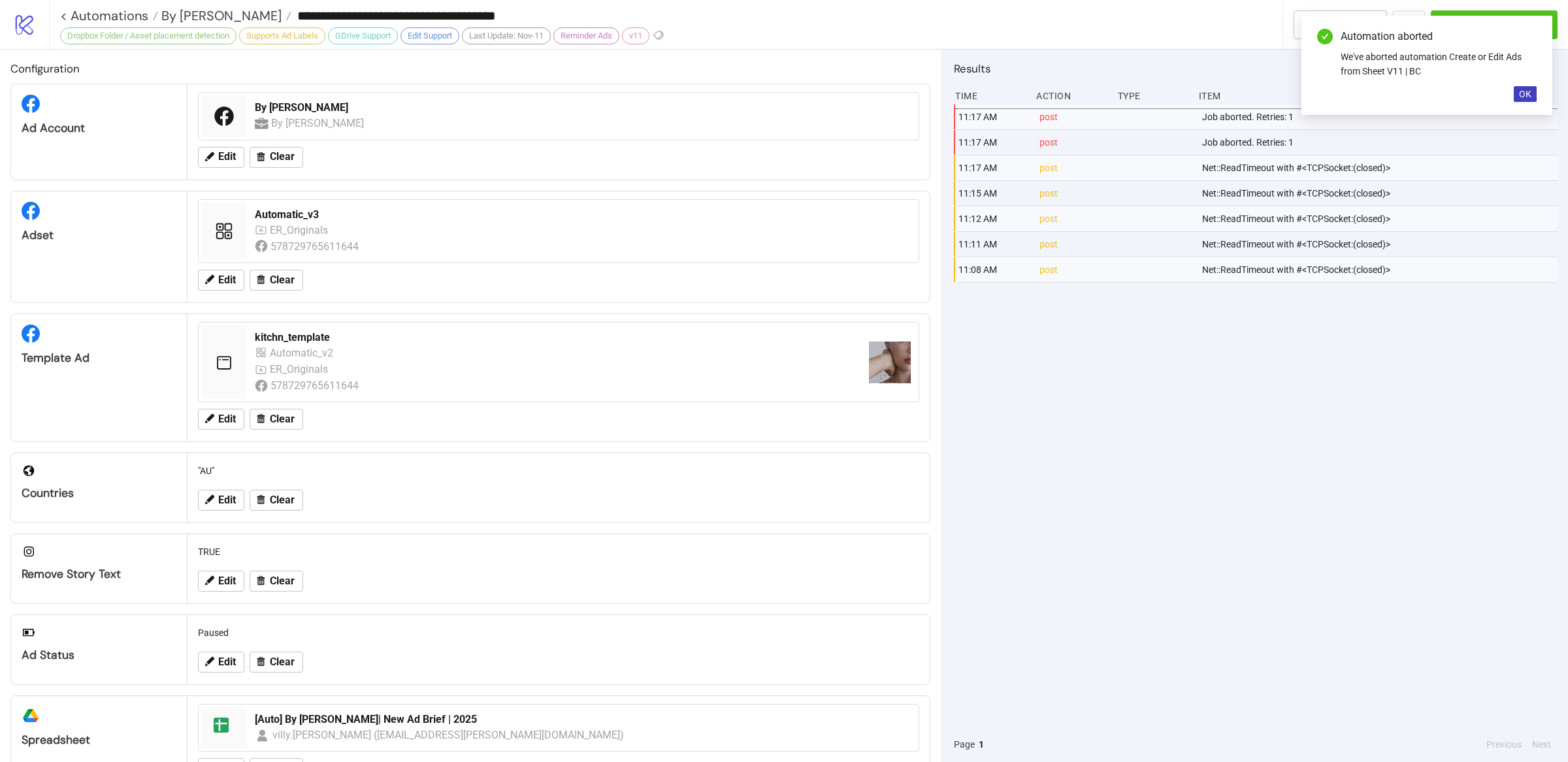
click at [1222, 366] on div "11:17 AM post Job aborted. Retries: 1 11:17 AM post Job aborted. Retries: 1 11:…" at bounding box center [1255, 416] width 604 height 622
click at [1521, 99] on button "OK" at bounding box center [1525, 94] width 23 height 15
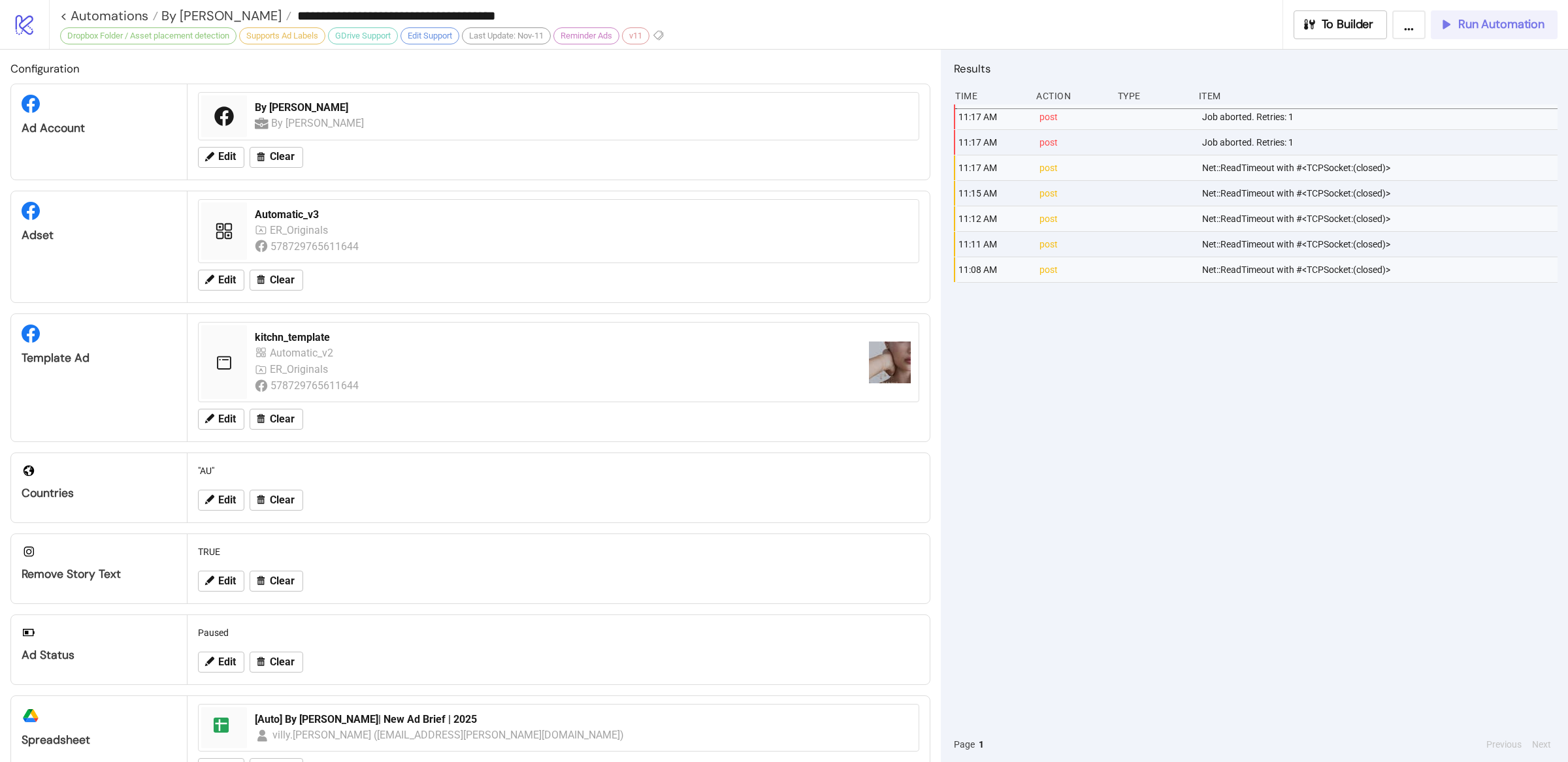
click at [1485, 27] on span "Run Automation" at bounding box center [1501, 24] width 86 height 15
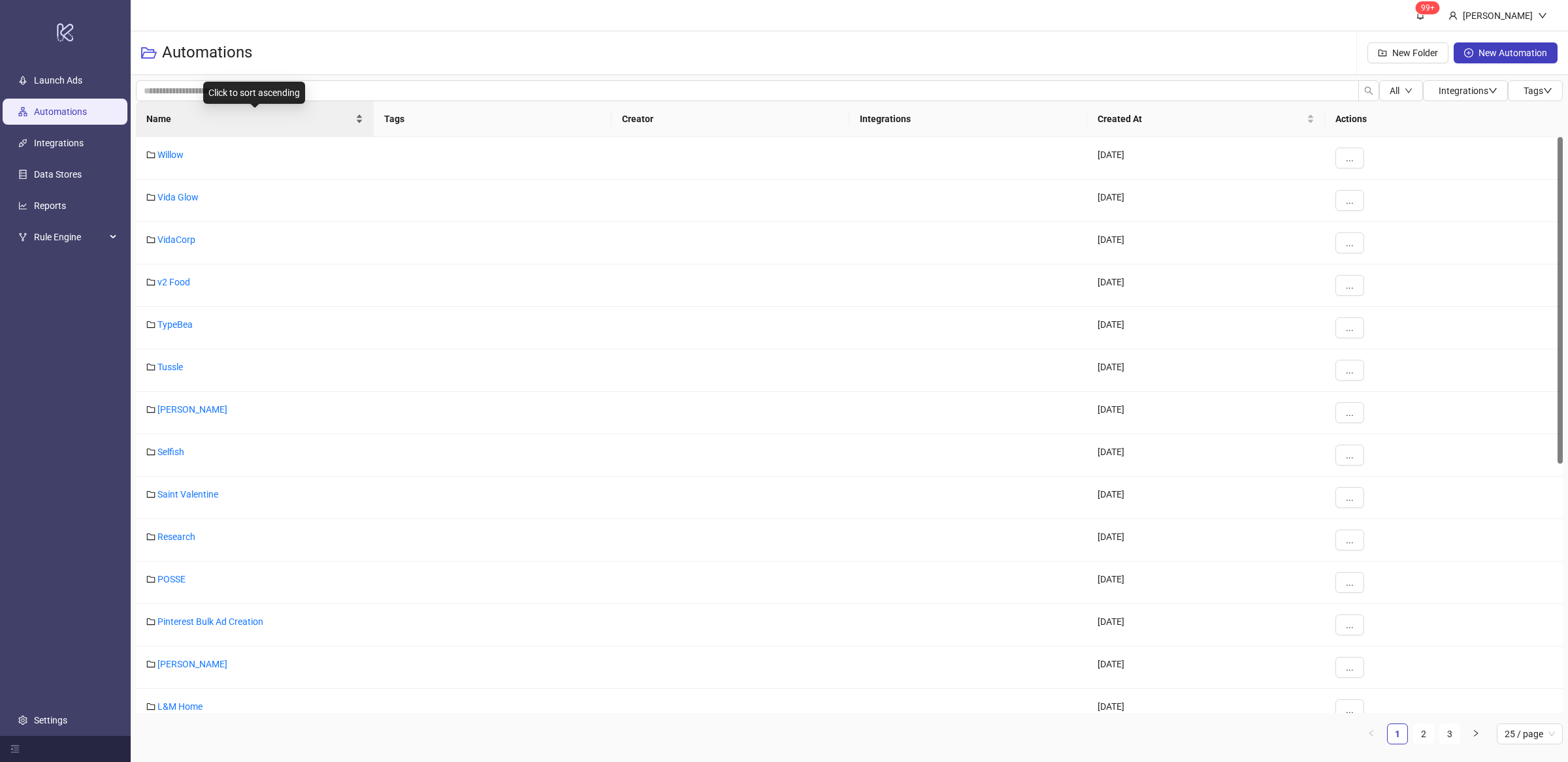
click at [355, 125] on div "Name" at bounding box center [254, 119] width 217 height 14
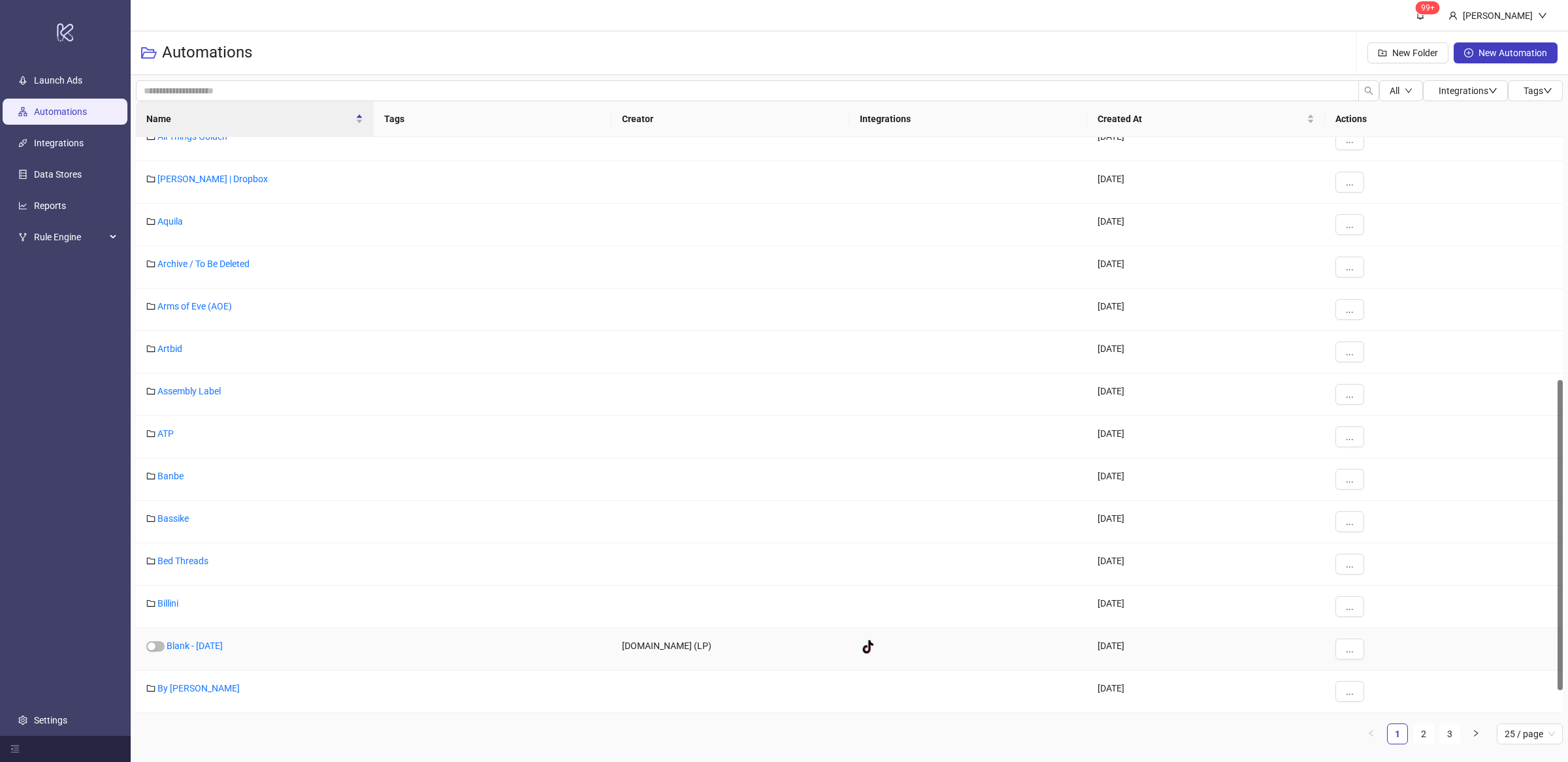
scroll to position [458, 0]
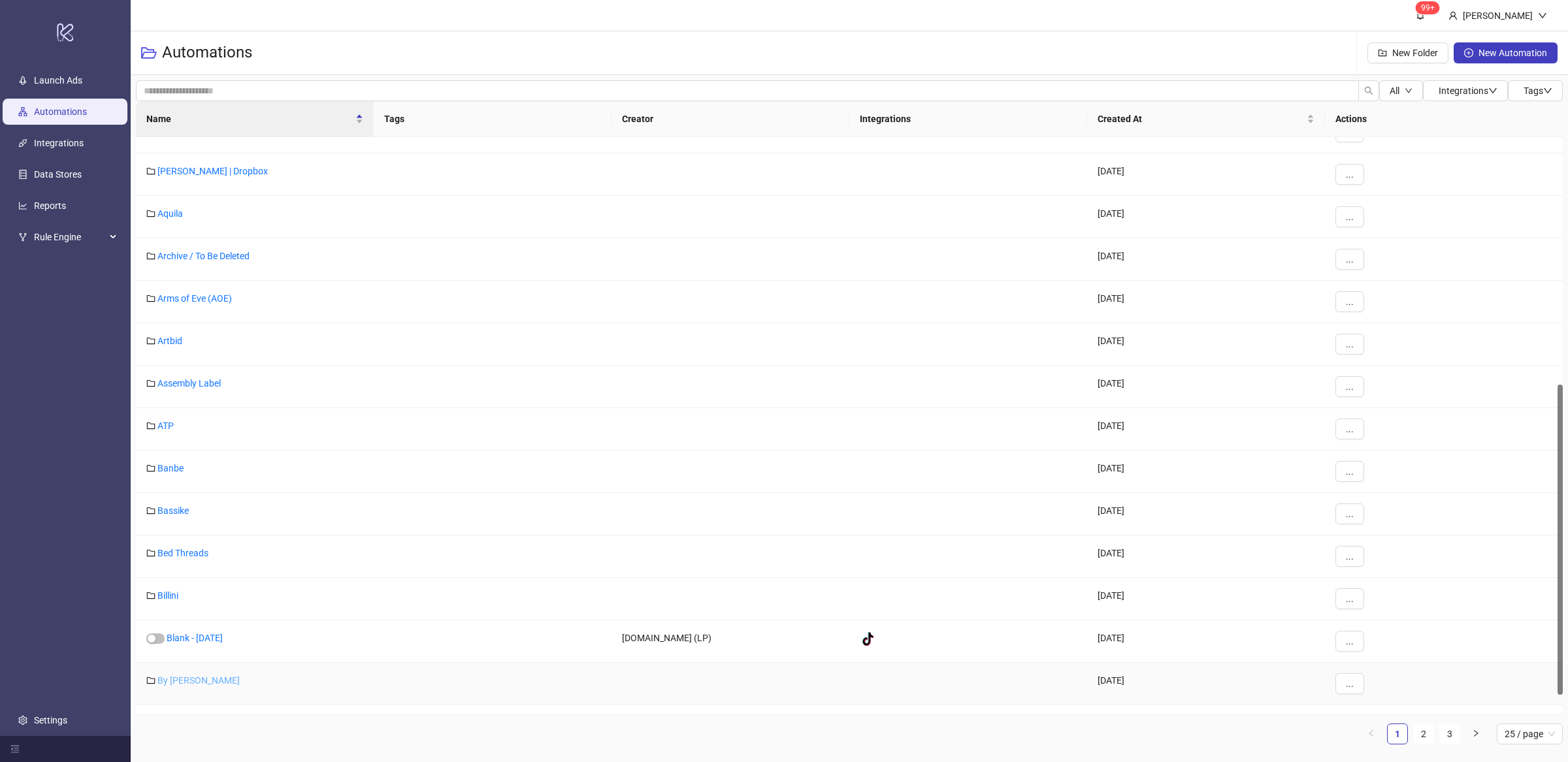
click at [195, 685] on link "By [PERSON_NAME]" at bounding box center [199, 680] width 83 height 10
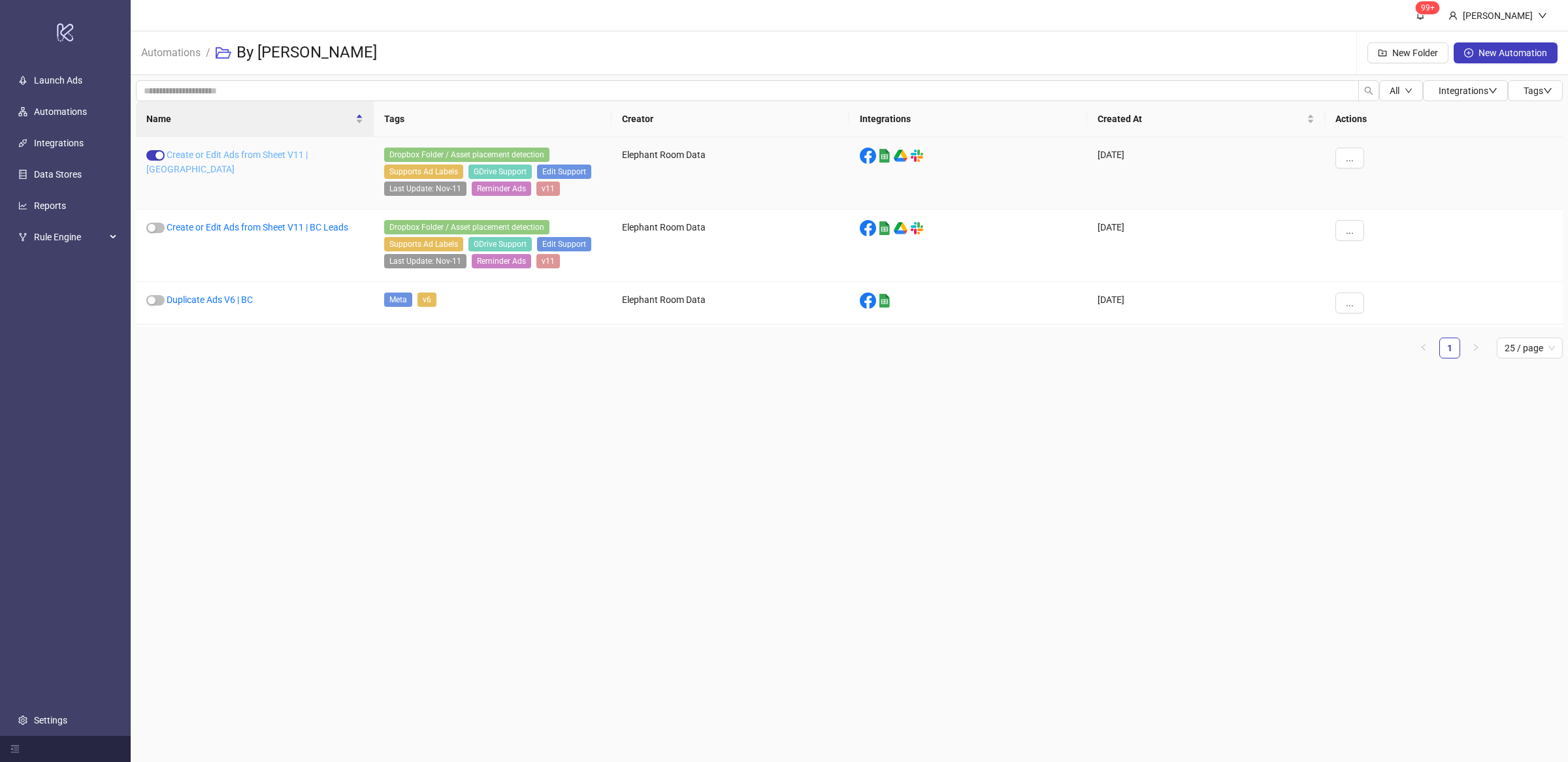
click at [261, 153] on link "Create or Edit Ads from Sheet V11 | [GEOGRAPHIC_DATA]" at bounding box center [226, 162] width 161 height 25
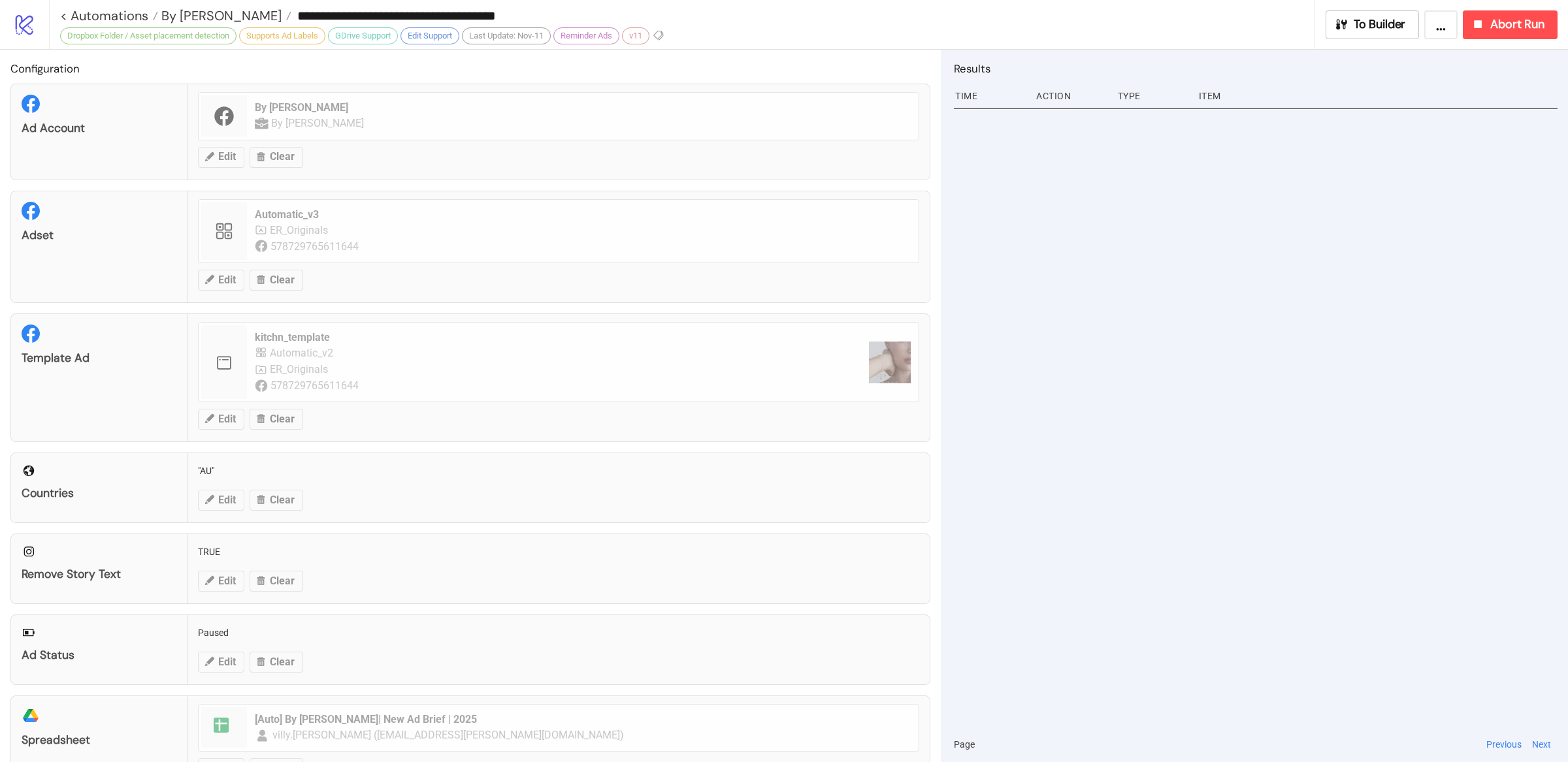
click at [1222, 426] on div at bounding box center [1255, 416] width 604 height 622
click at [1180, 194] on div "11:21 AM post Net::ReadTimeout with #<TCPSocket:(closed)> 11:19 AM post Net::Re…" at bounding box center [1255, 416] width 604 height 622
click at [1096, 121] on div "post" at bounding box center [1073, 117] width 72 height 25
click at [1098, 263] on div "11:21 AM post Net::ReadTimeout with #<TCPSocket:(closed)> 11:19 AM post Net::Re…" at bounding box center [1255, 416] width 604 height 622
drag, startPoint x: 1396, startPoint y: 117, endPoint x: 1202, endPoint y: 111, distance: 194.1
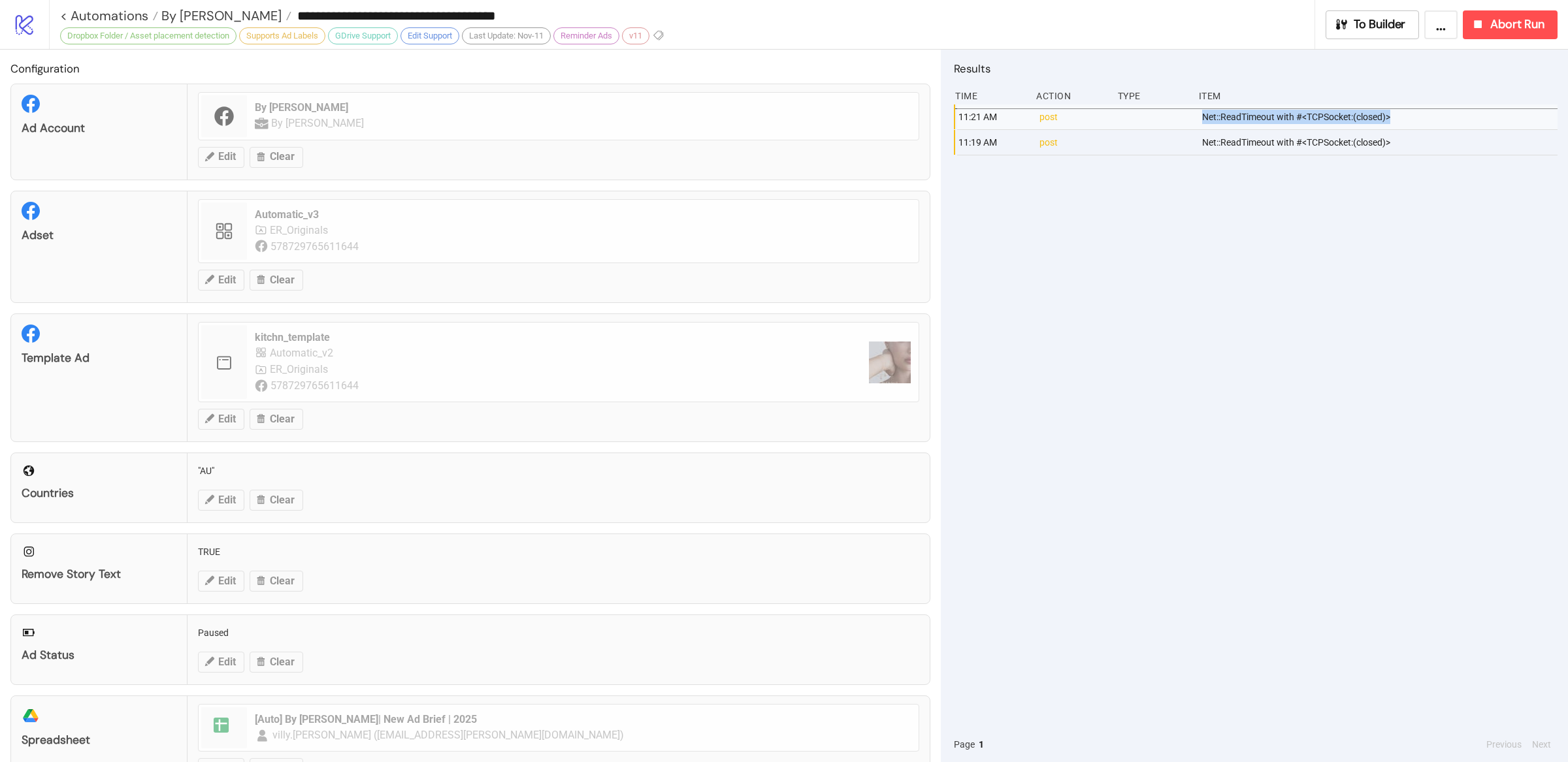
click at [1202, 111] on div "Net::ReadTimeout with #<TCPSocket:(closed)>" at bounding box center [1381, 117] width 360 height 25
copy div "Net::ReadTimeout with #<TCPSocket:(closed)>"
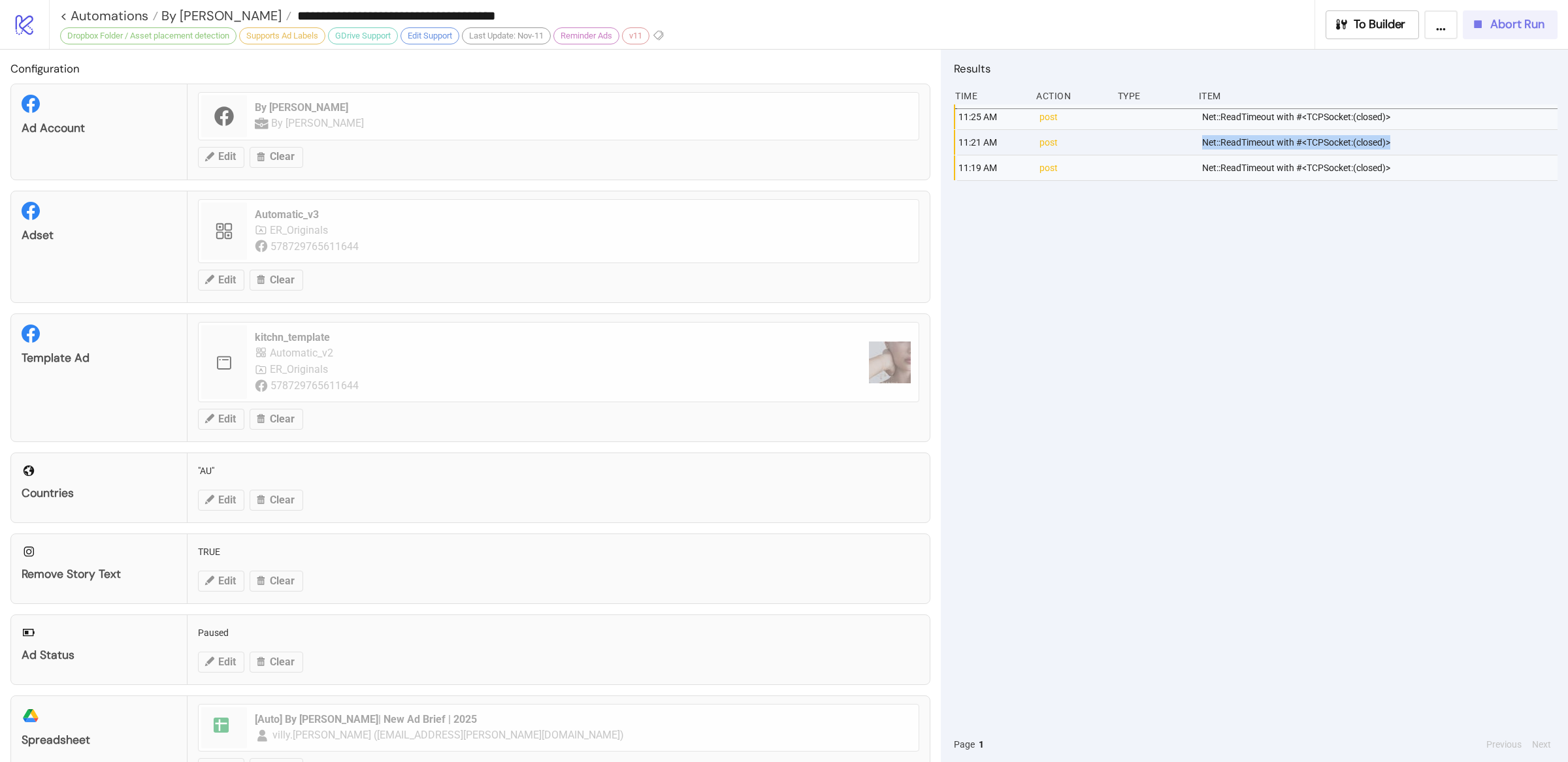
click at [1524, 26] on span "Abort Run" at bounding box center [1517, 24] width 55 height 15
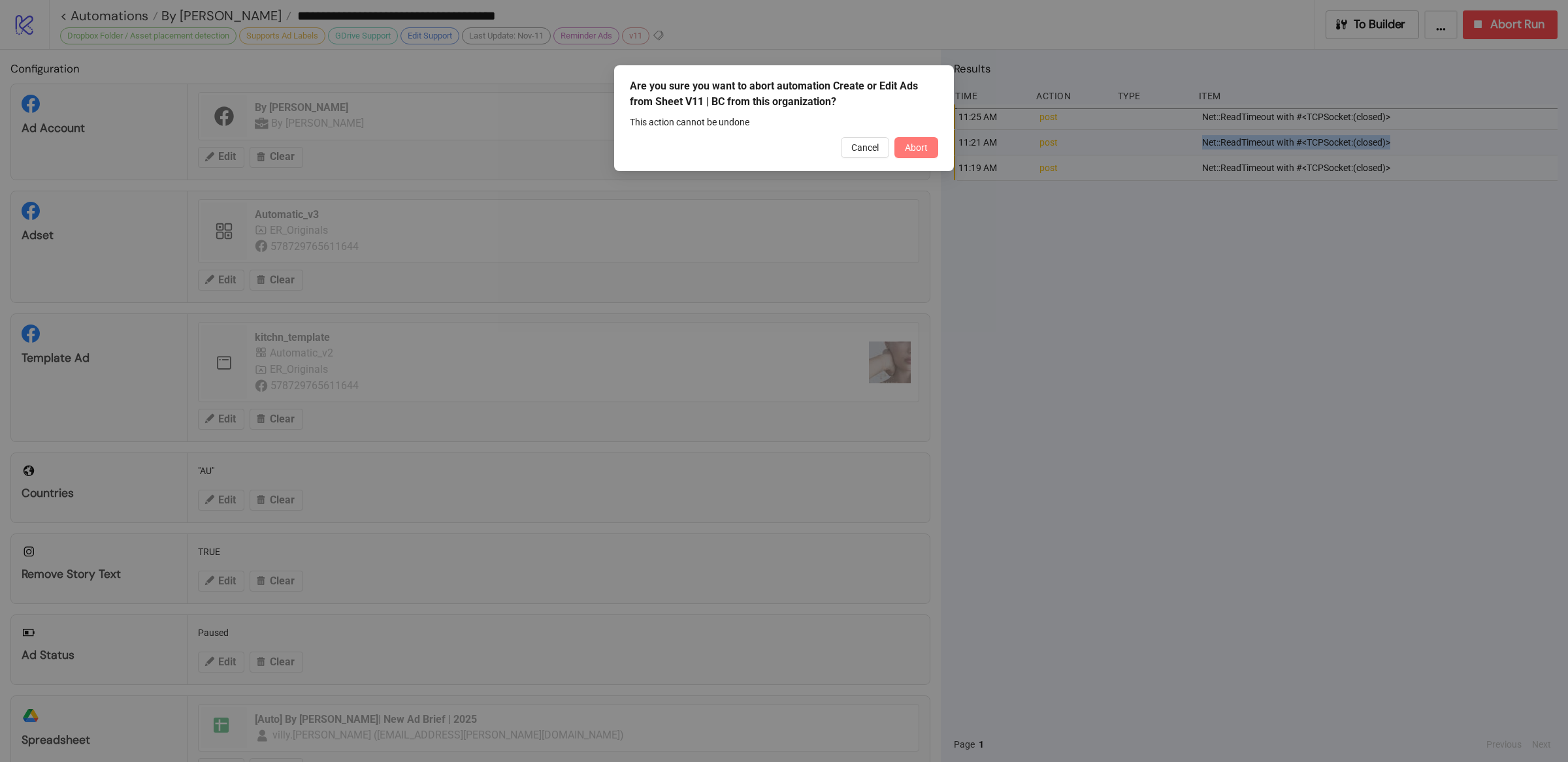
click at [931, 147] on button "Abort" at bounding box center [916, 147] width 43 height 21
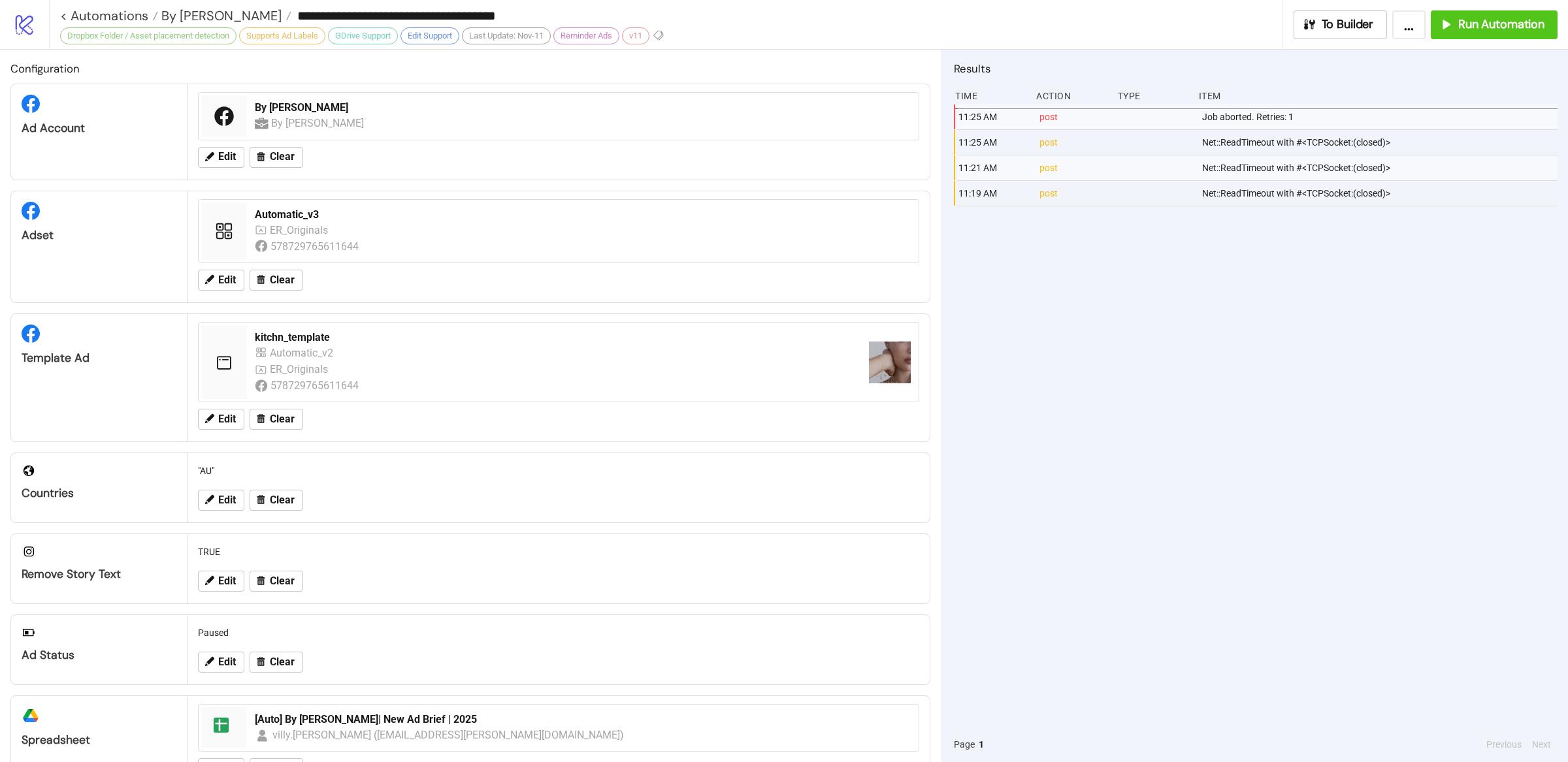
click at [1065, 340] on div "11:25 AM post Job aborted. Retries: 1 11:25 AM post Net::ReadTimeout with #<TCP…" at bounding box center [1255, 416] width 604 height 622
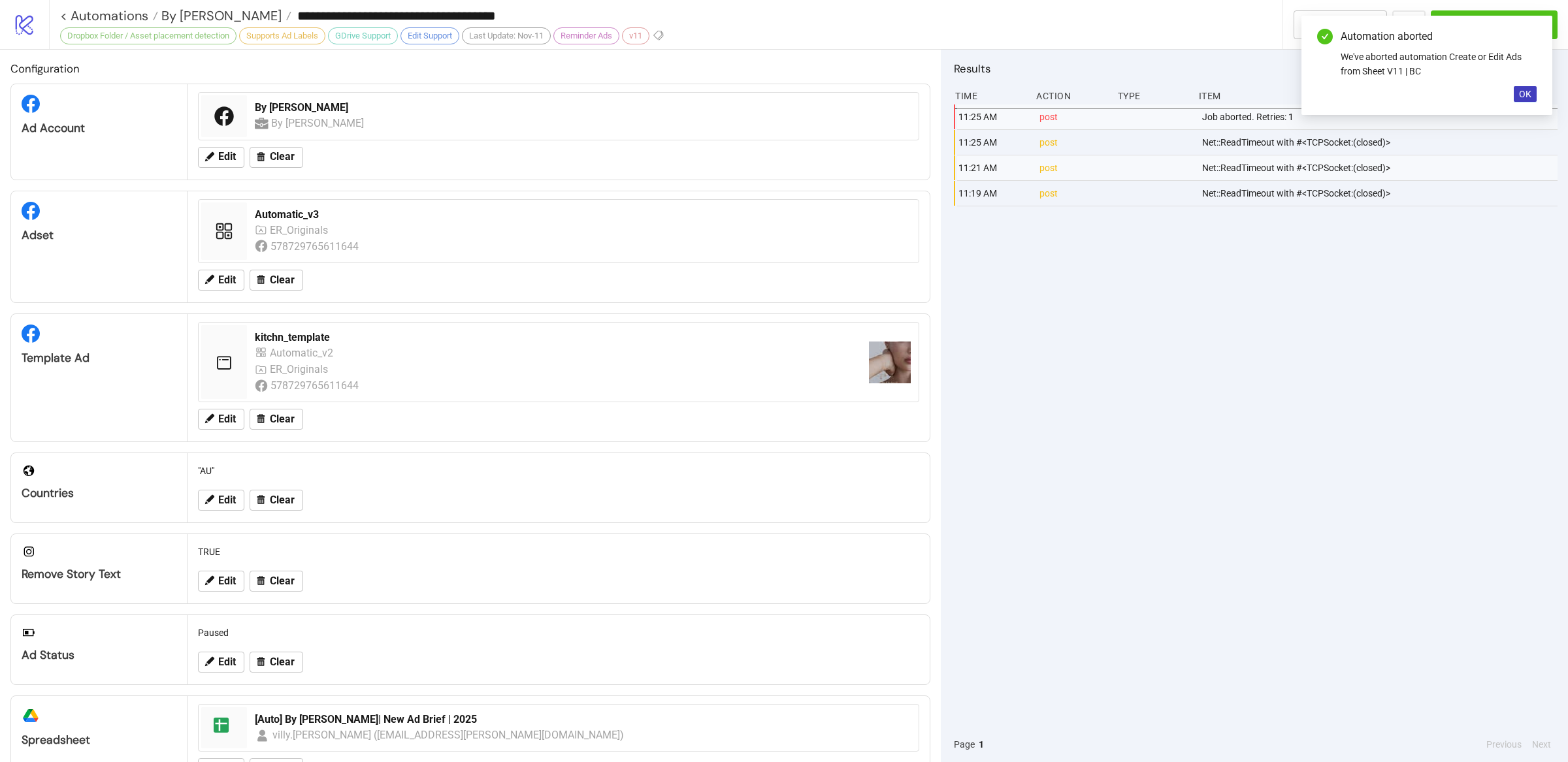
click at [1071, 450] on div "11:25 AM post Job aborted. Retries: 1 11:25 AM post Net::ReadTimeout with #<TCP…" at bounding box center [1255, 416] width 604 height 622
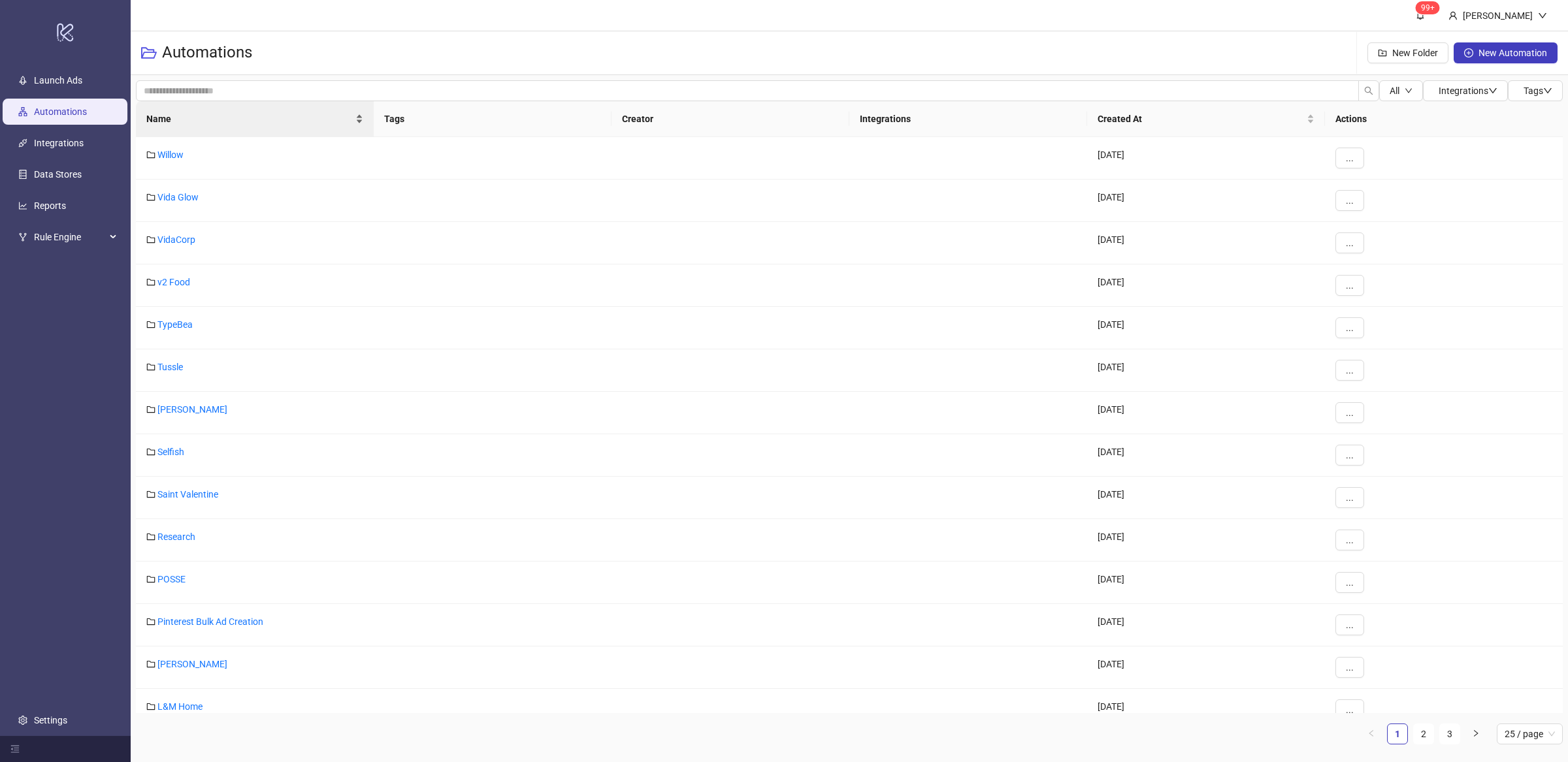
click at [358, 123] on div "Name" at bounding box center [254, 119] width 217 height 14
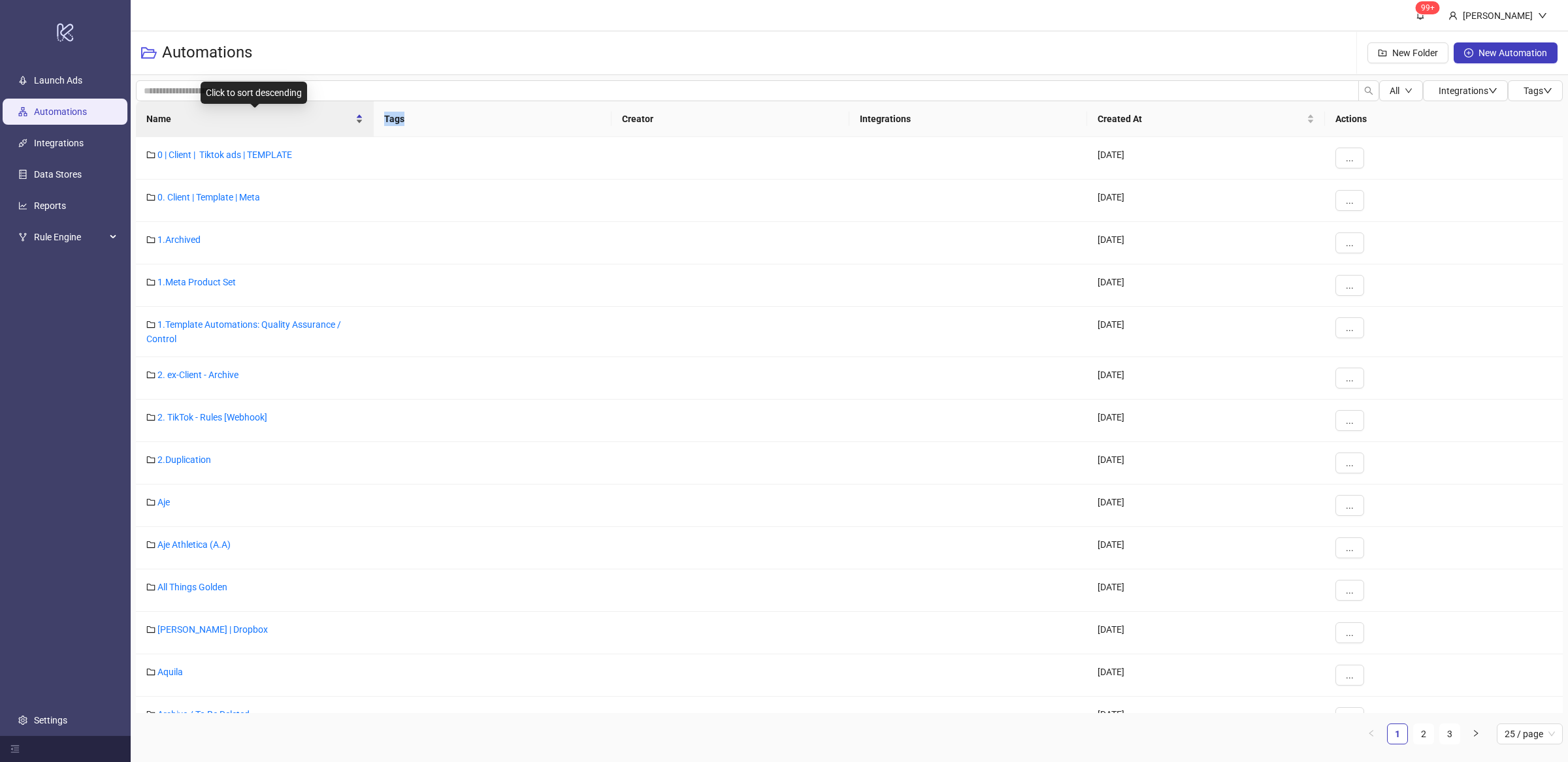
click at [358, 123] on div "Name" at bounding box center [254, 119] width 217 height 14
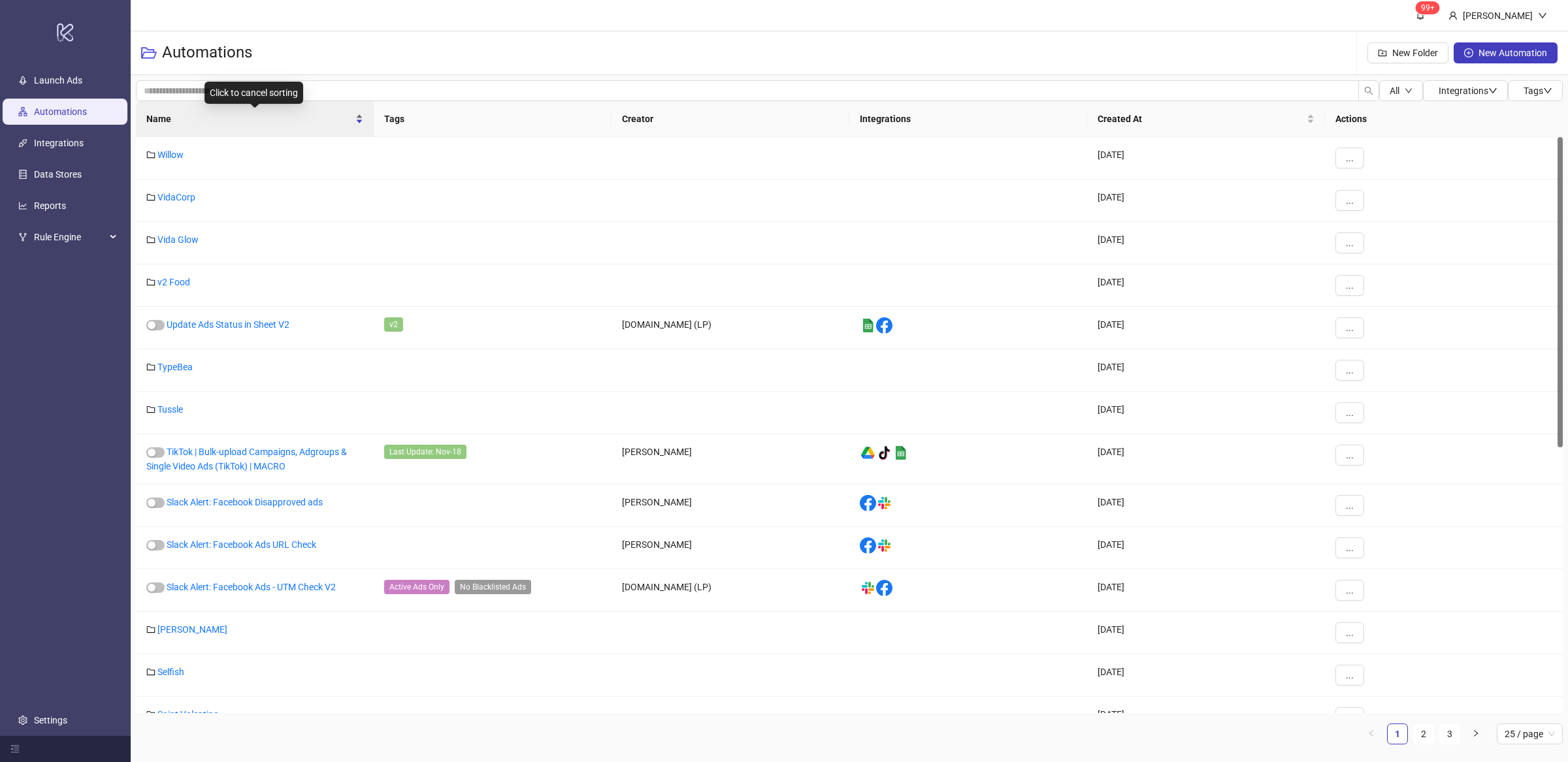
click at [358, 122] on div "Name" at bounding box center [254, 119] width 217 height 14
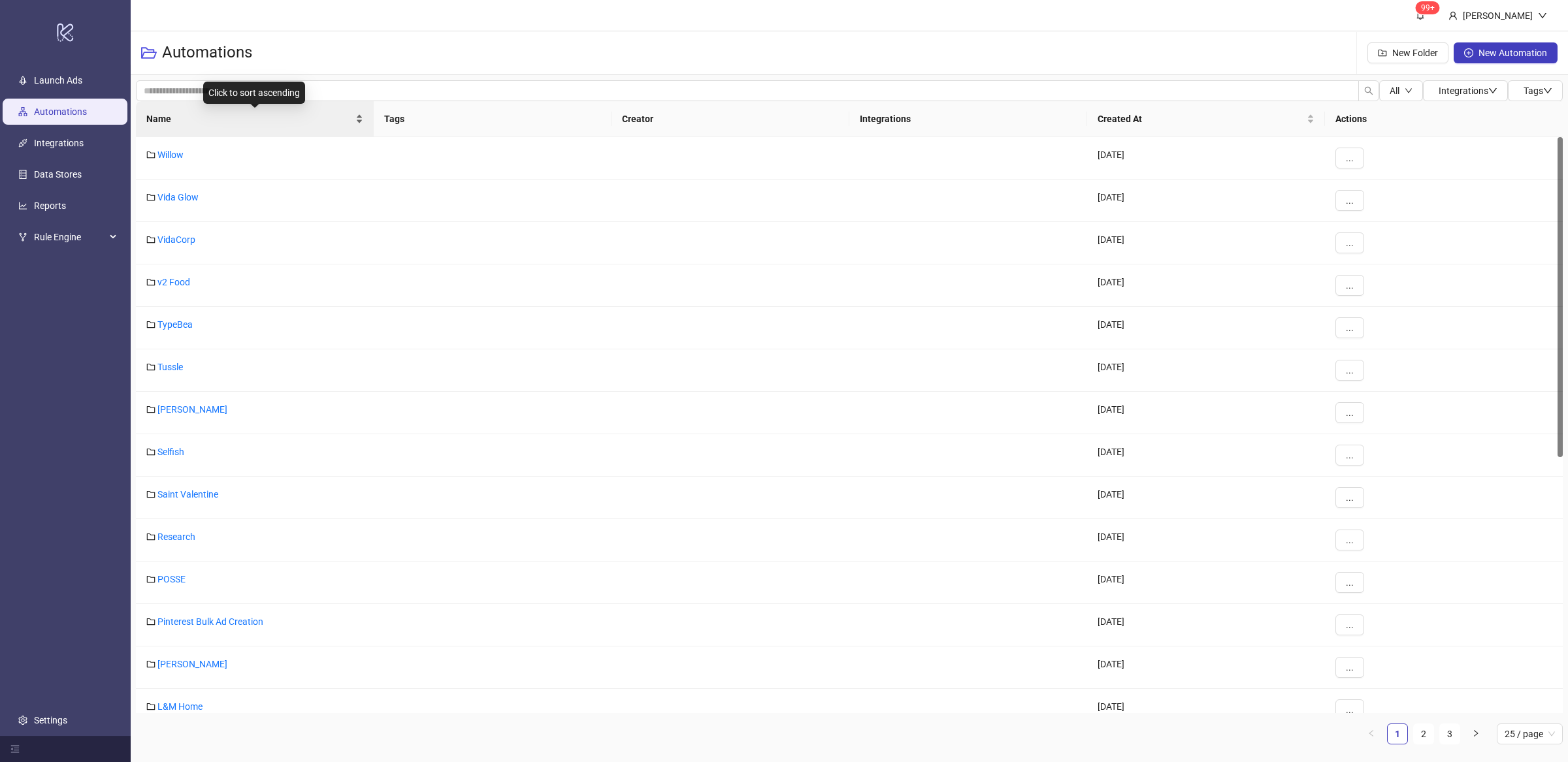
click at [358, 123] on div "Name" at bounding box center [254, 119] width 217 height 14
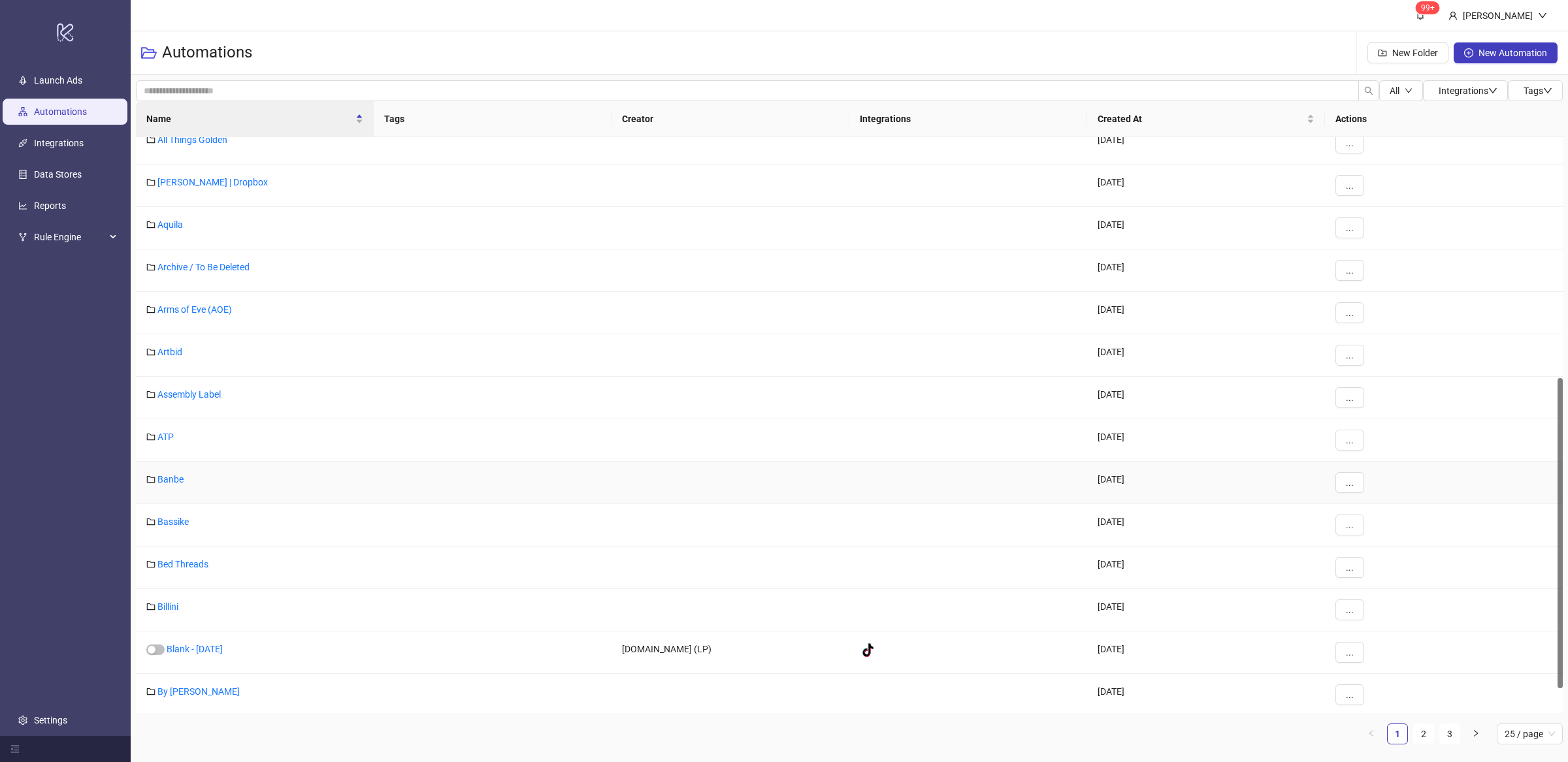
scroll to position [485, 0]
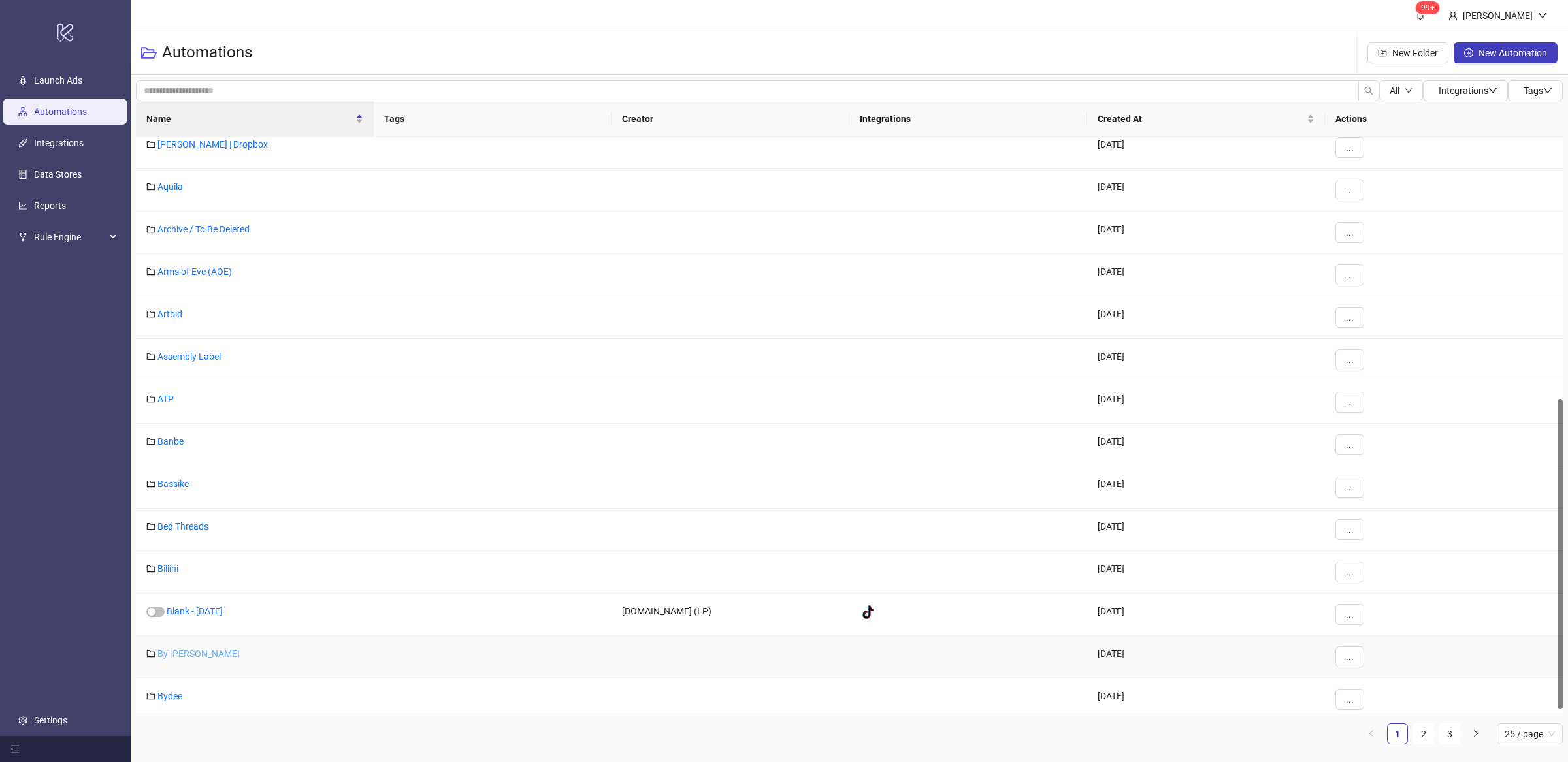
click at [206, 654] on link "By [PERSON_NAME]" at bounding box center [199, 654] width 83 height 10
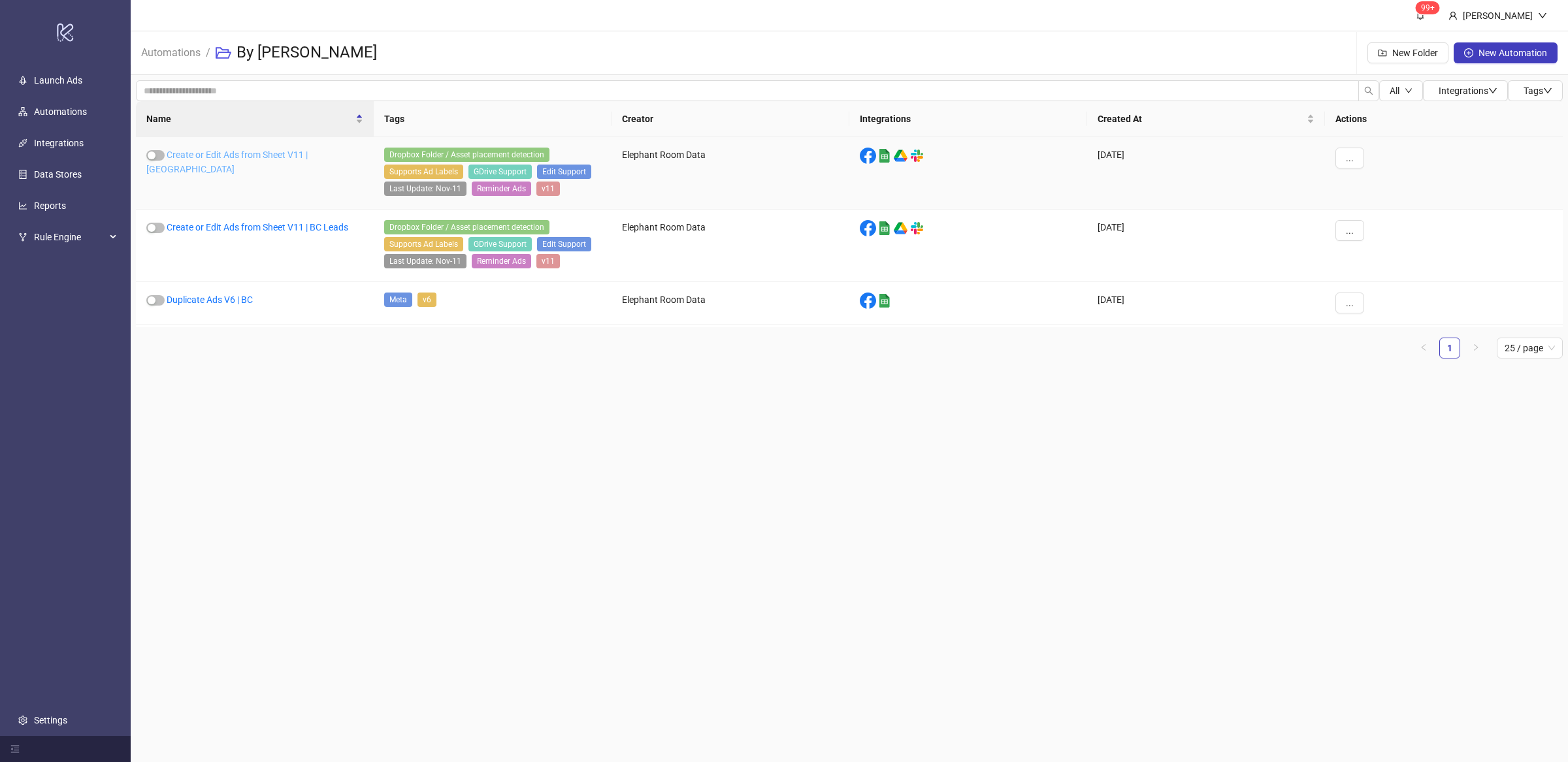
click at [299, 153] on link "Create or Edit Ads from Sheet V11 | [GEOGRAPHIC_DATA]" at bounding box center [226, 162] width 161 height 25
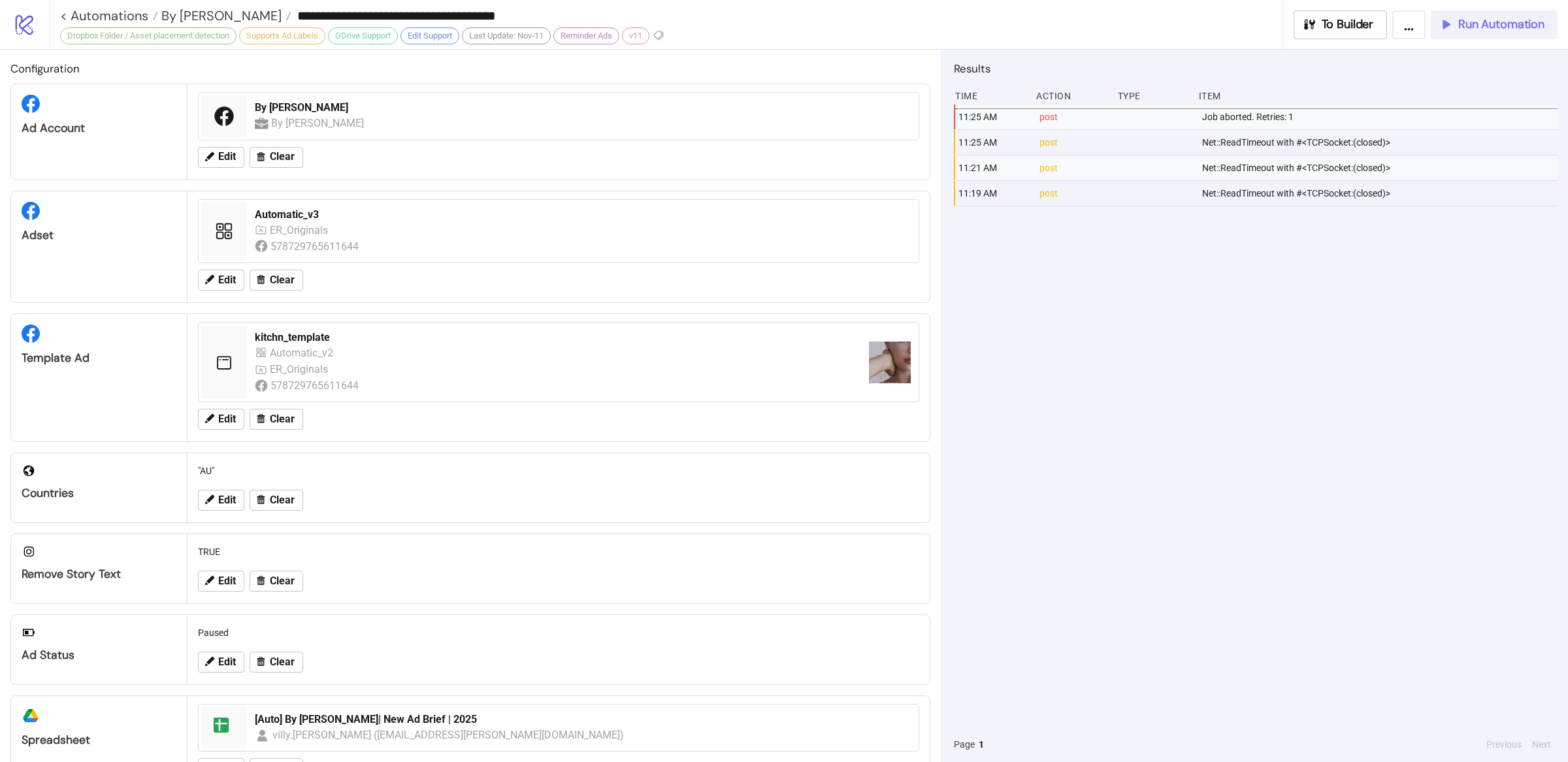
click at [1502, 32] on button "Run Automation" at bounding box center [1494, 24] width 127 height 29
